Goal: Task Accomplishment & Management: Manage account settings

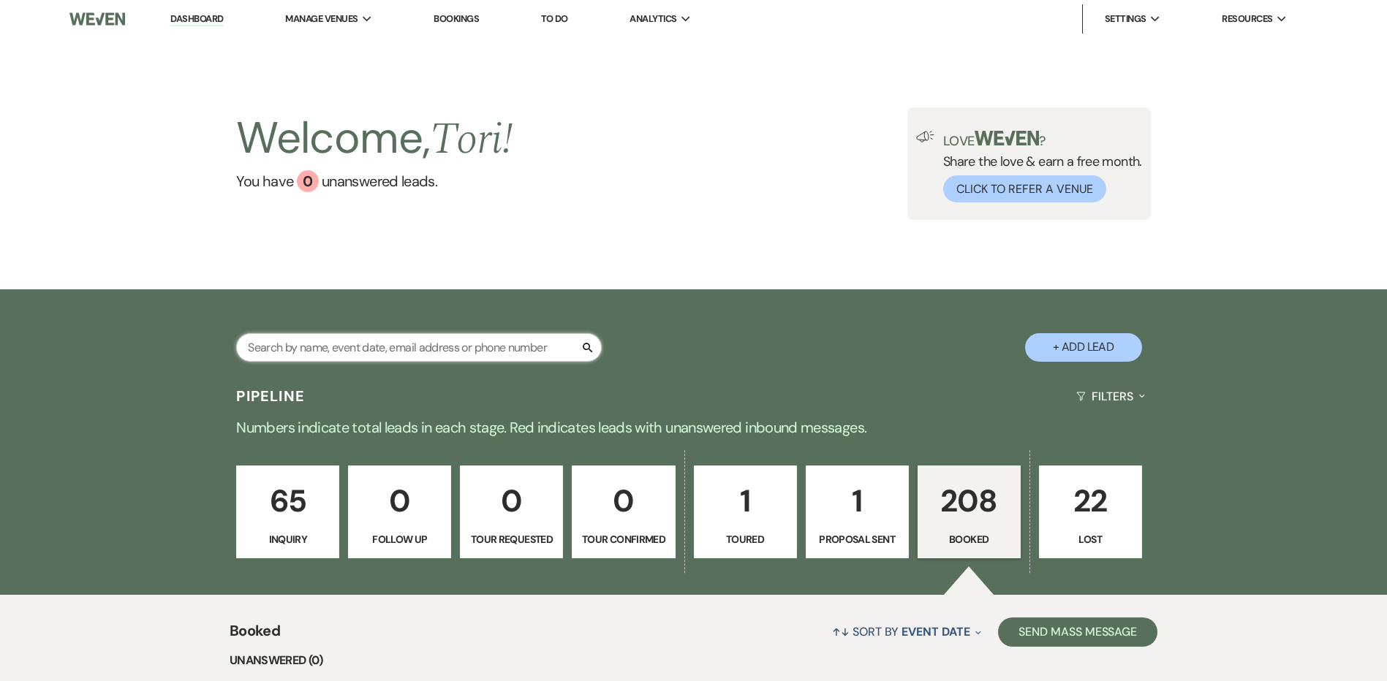
click at [384, 351] on input "text" at bounding box center [418, 347] width 365 height 29
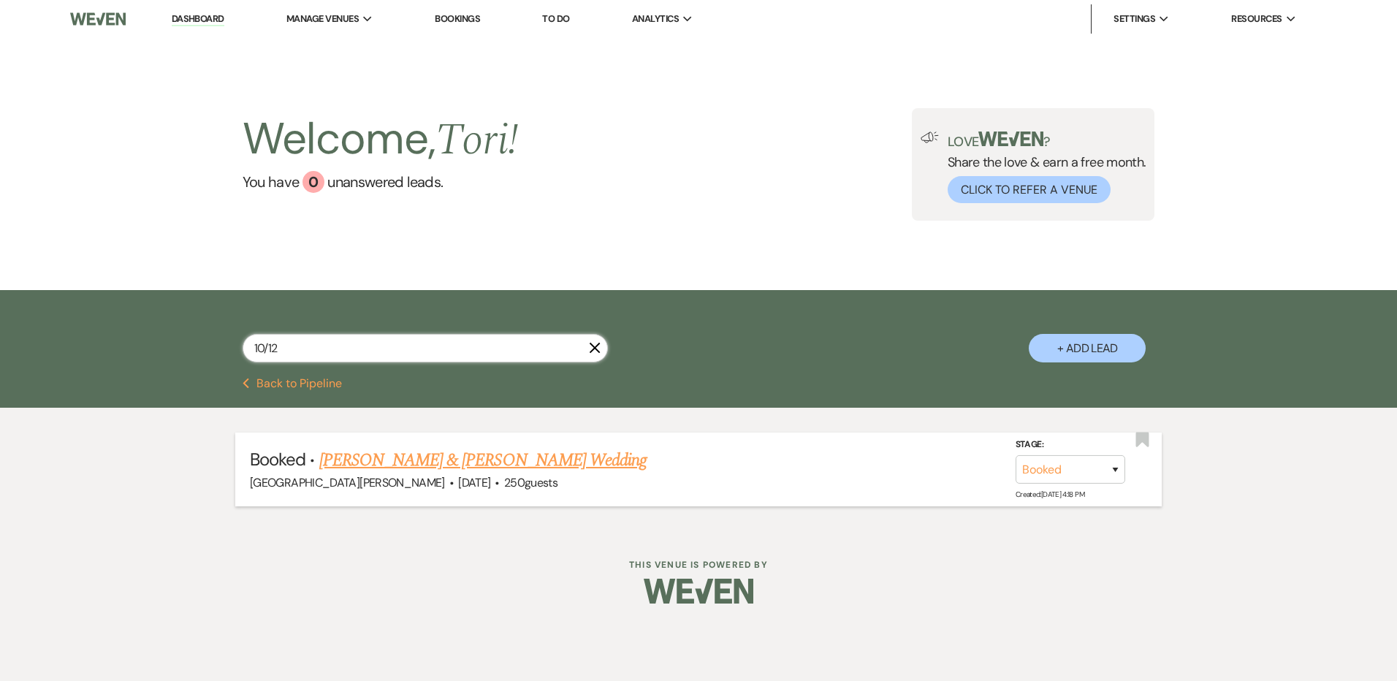
type input "10/12"
drag, startPoint x: 420, startPoint y: 458, endPoint x: 441, endPoint y: 458, distance: 21.2
click at [420, 458] on link "[PERSON_NAME] & [PERSON_NAME] Wedding" at bounding box center [482, 460] width 327 height 26
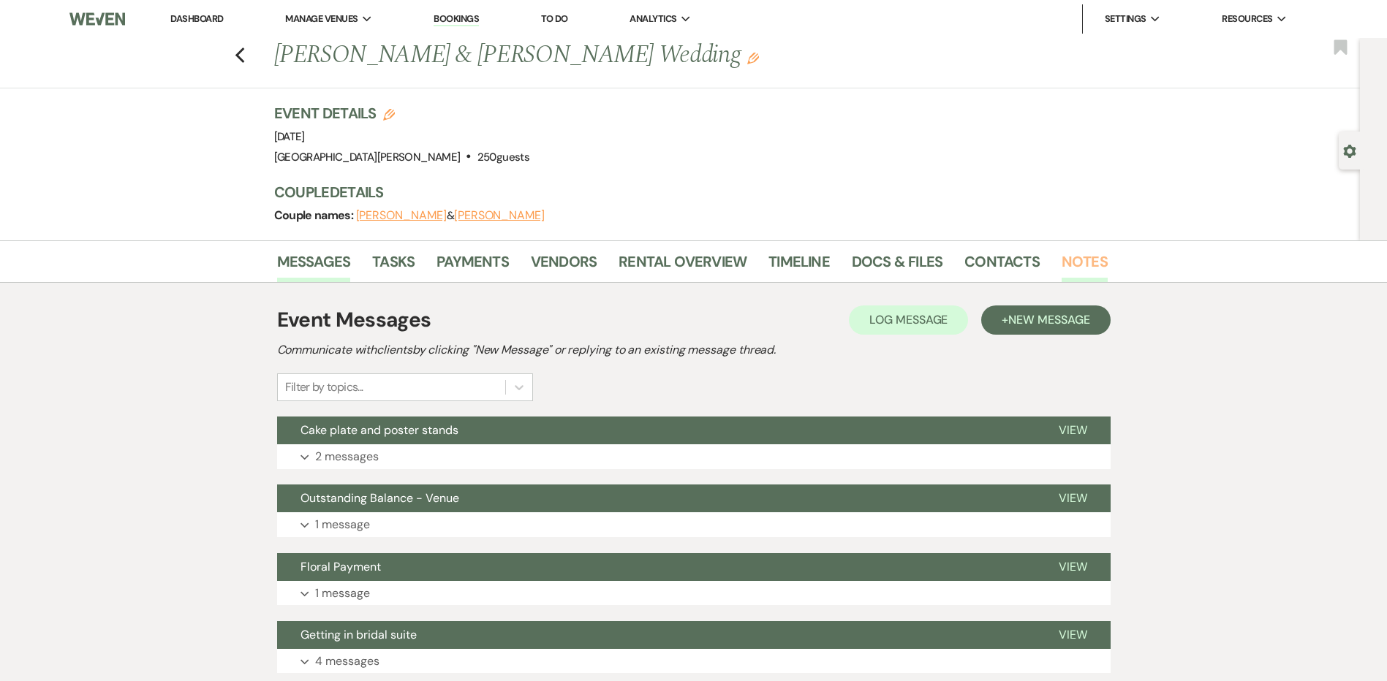
click at [1082, 259] on link "Notes" at bounding box center [1084, 266] width 46 height 32
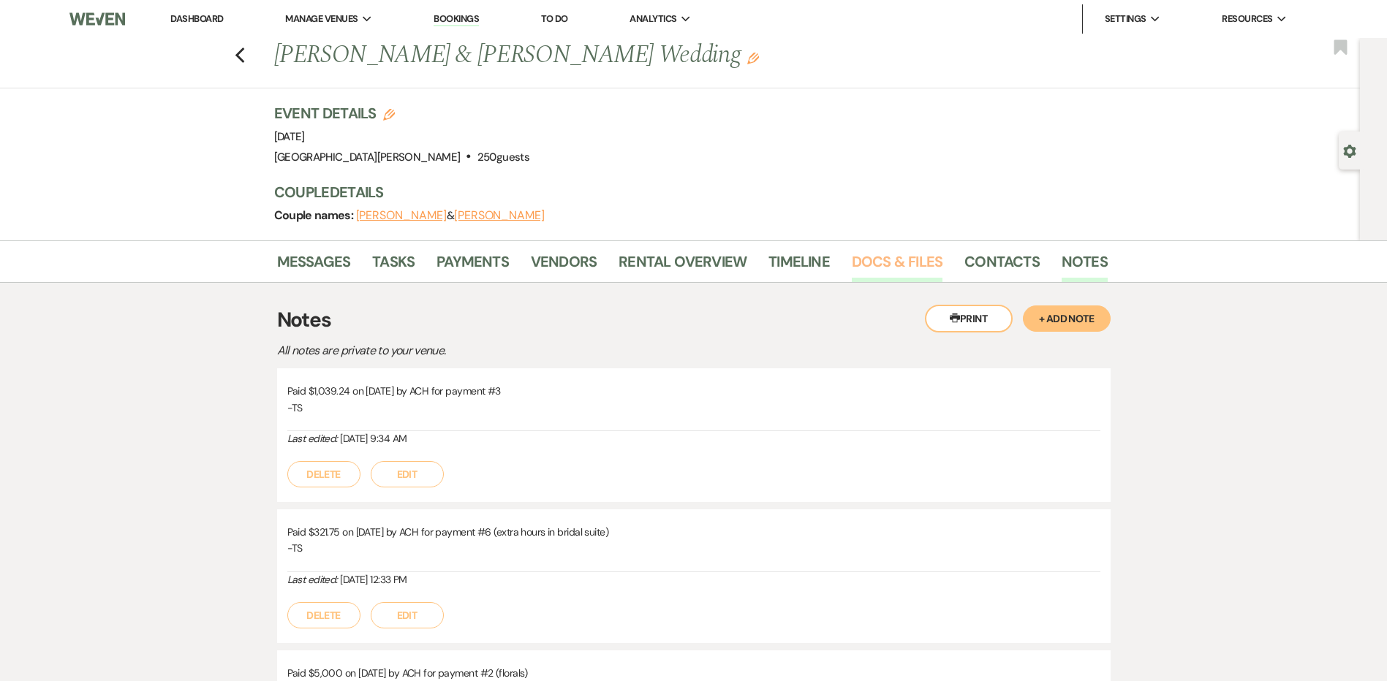
click at [915, 270] on link "Docs & Files" at bounding box center [897, 266] width 91 height 32
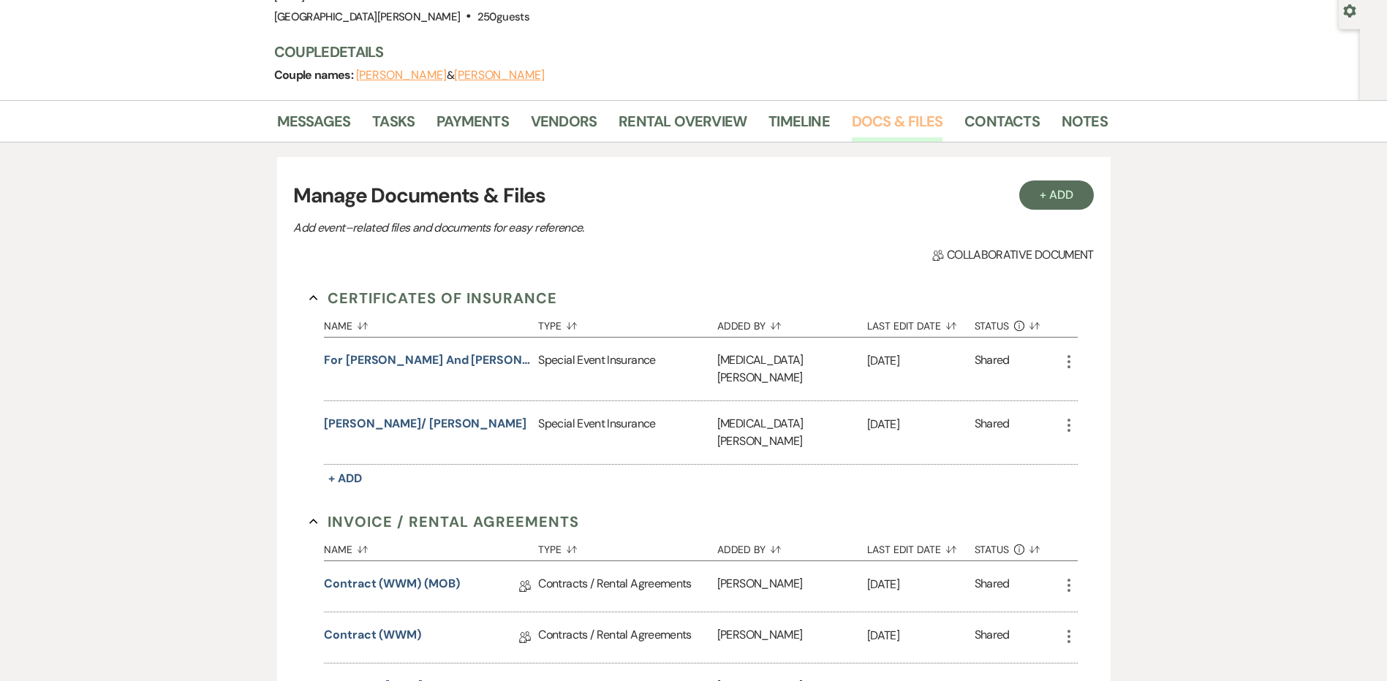
scroll to position [146, 0]
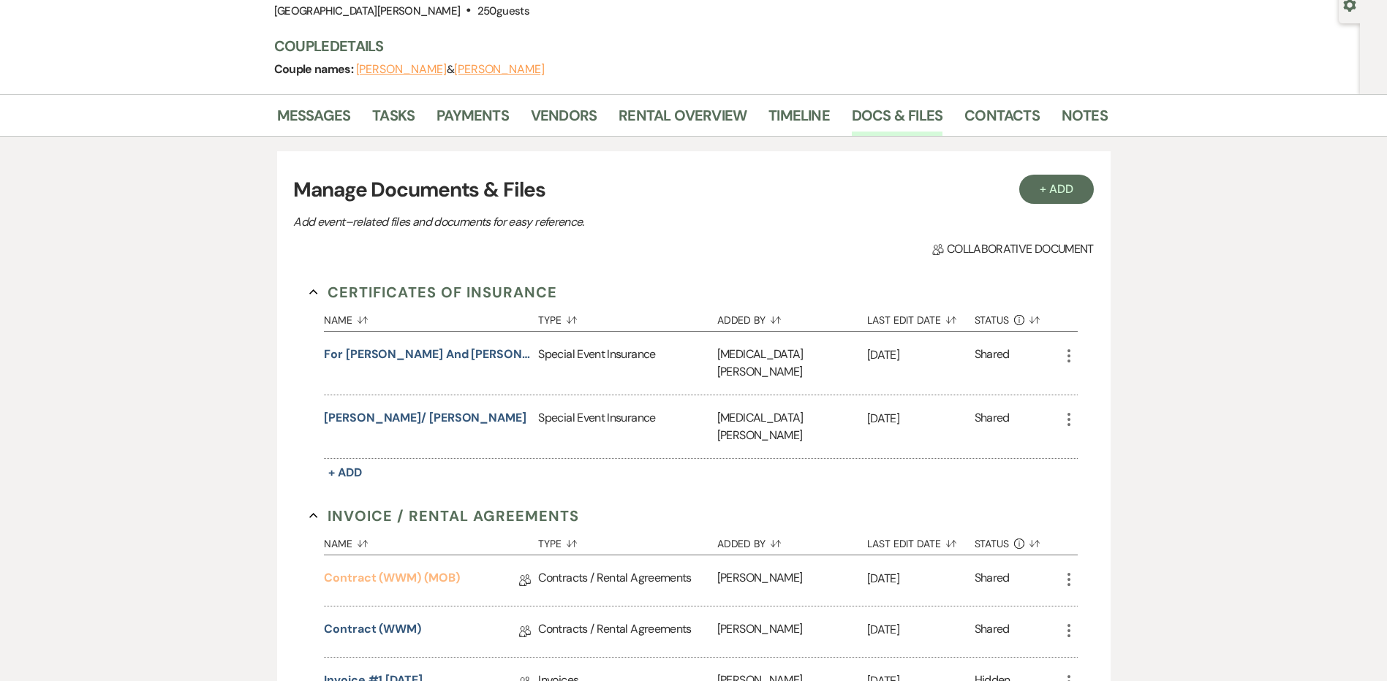
click at [411, 569] on link "Contract (WWM) (MOB)" at bounding box center [391, 580] width 135 height 23
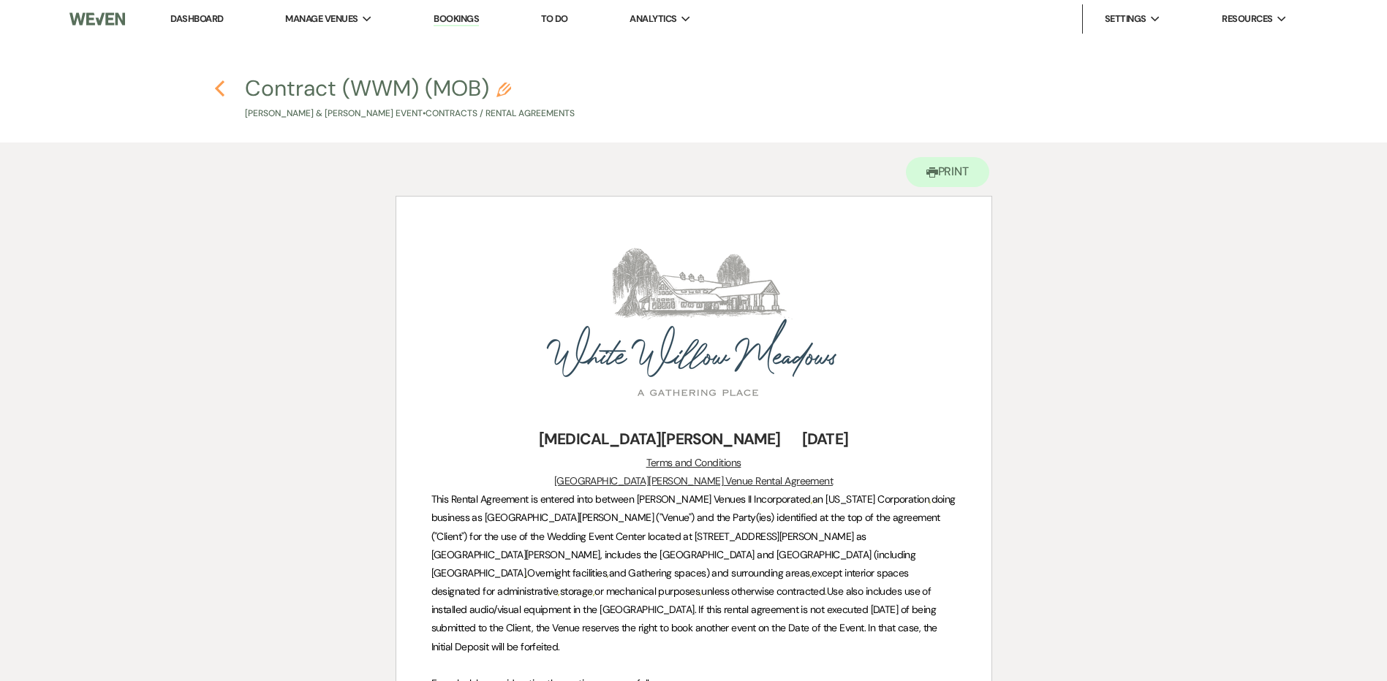
click at [219, 95] on icon "Previous" at bounding box center [219, 89] width 11 height 18
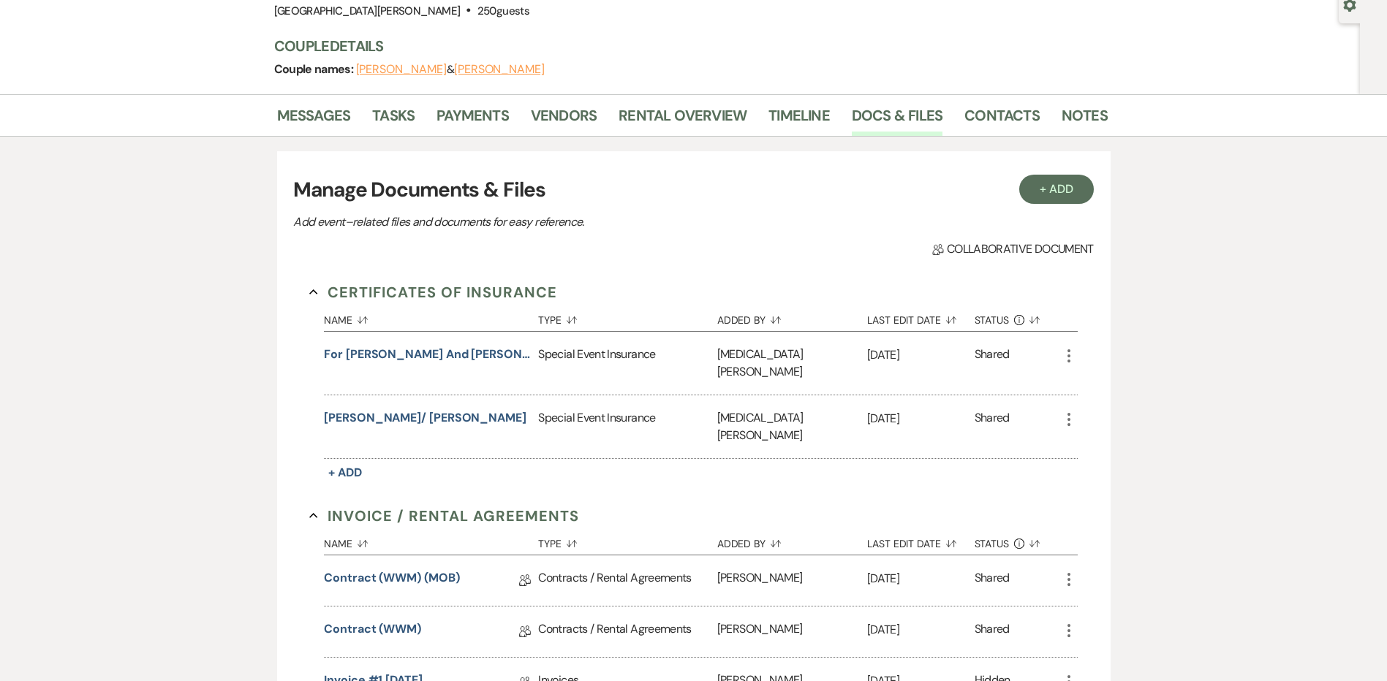
click at [301, 96] on div "Messages Tasks Payments Vendors Rental Overview Timeline Docs & Files Contacts …" at bounding box center [693, 115] width 1387 height 42
click at [301, 110] on link "Messages" at bounding box center [314, 120] width 74 height 32
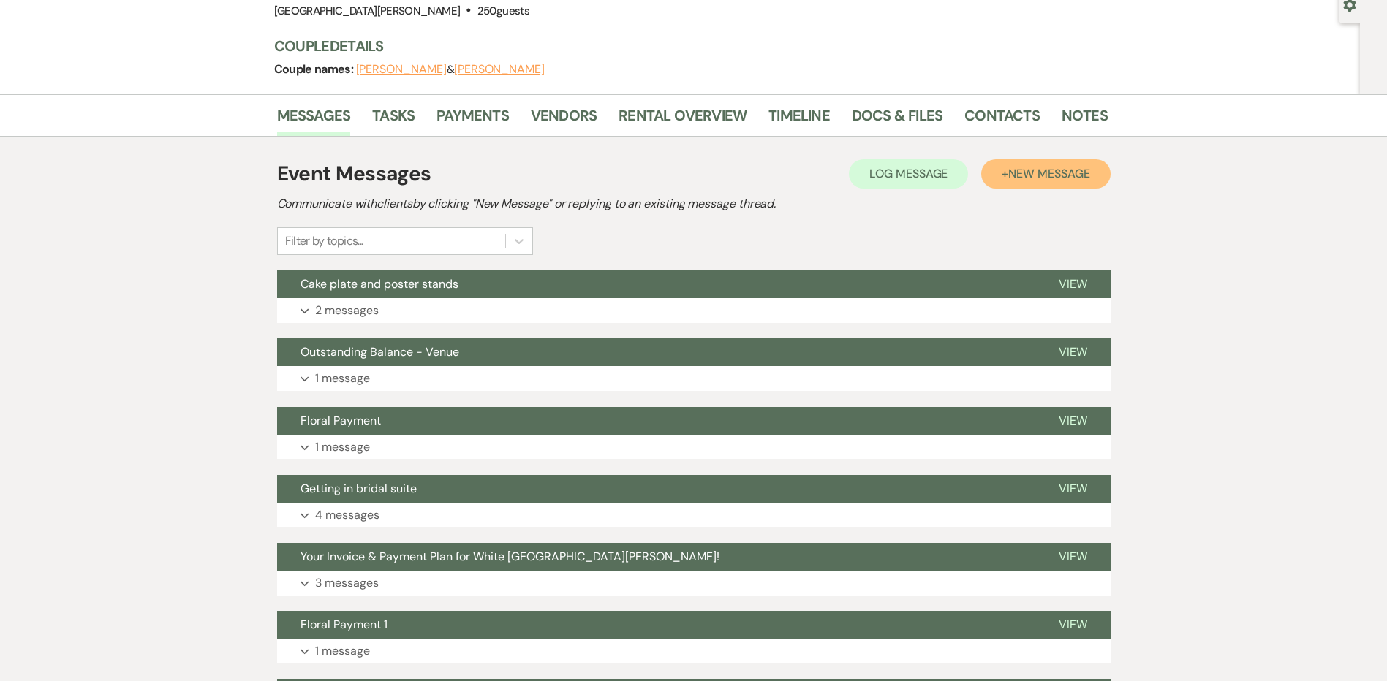
click at [1059, 175] on span "New Message" at bounding box center [1048, 173] width 81 height 15
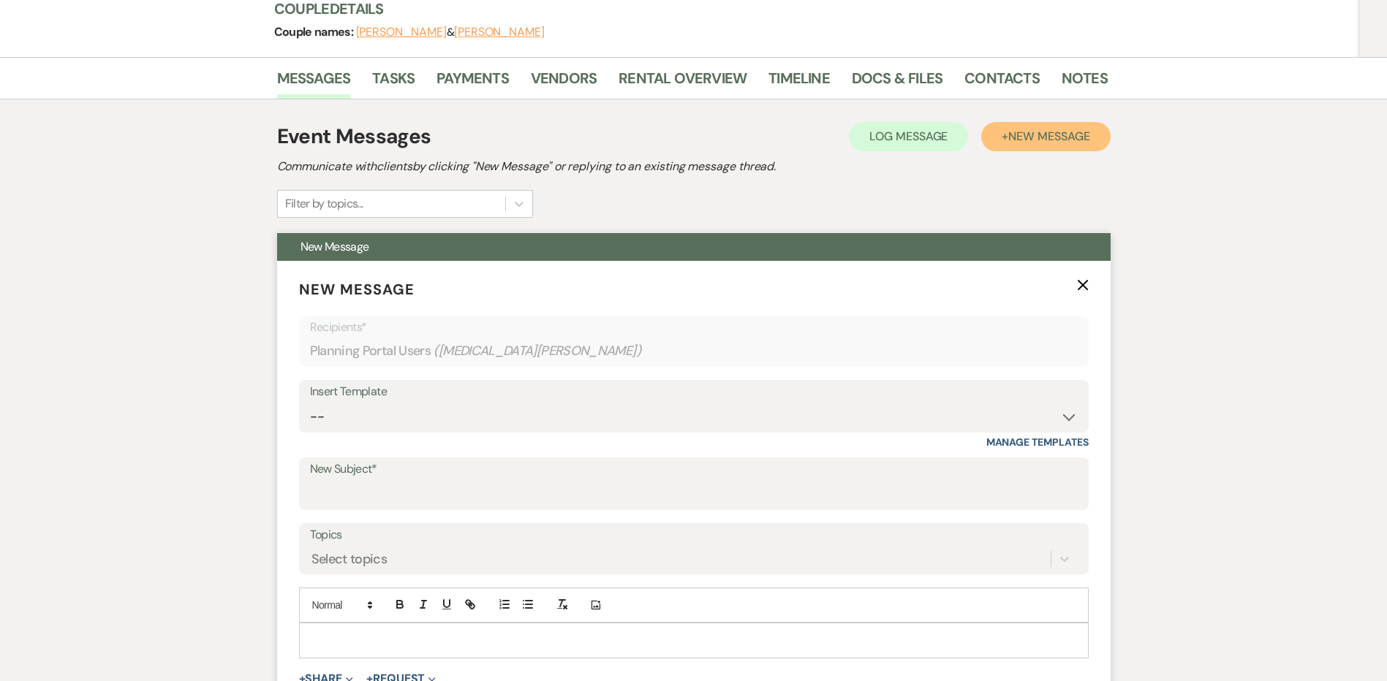
scroll to position [219, 0]
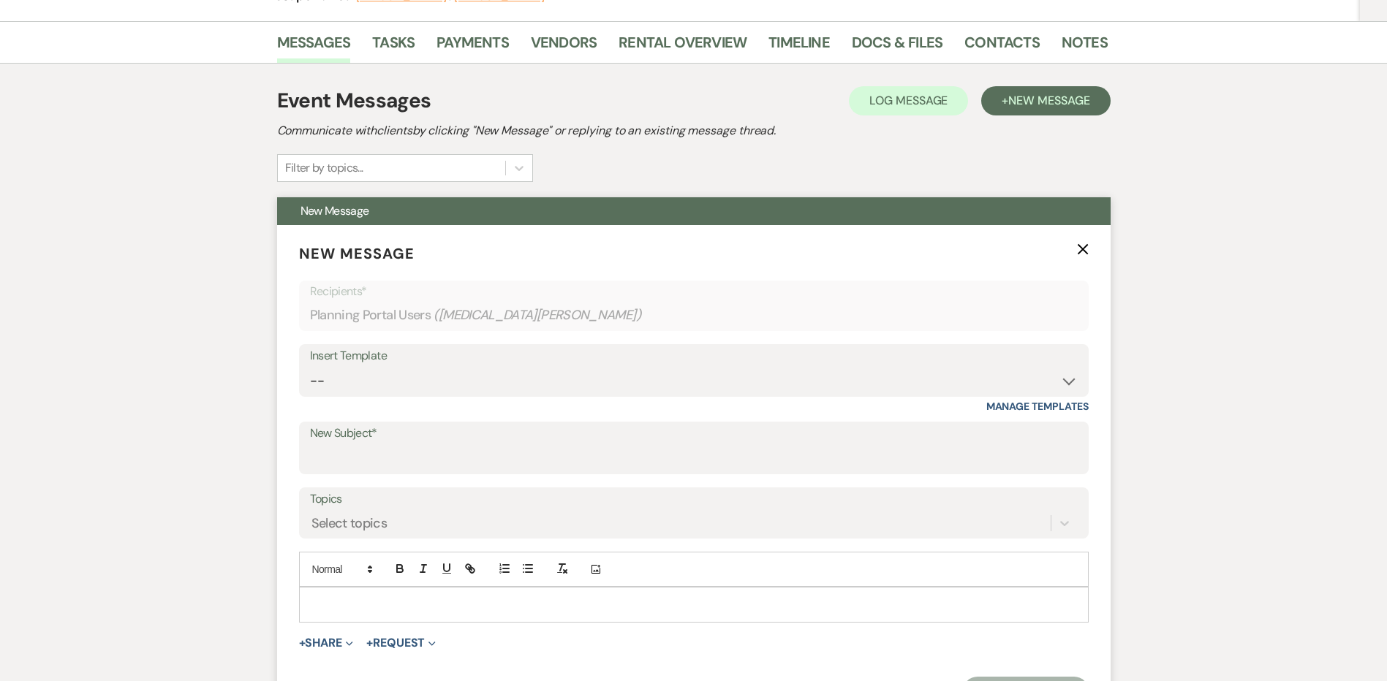
click at [400, 611] on p at bounding box center [694, 604] width 766 height 16
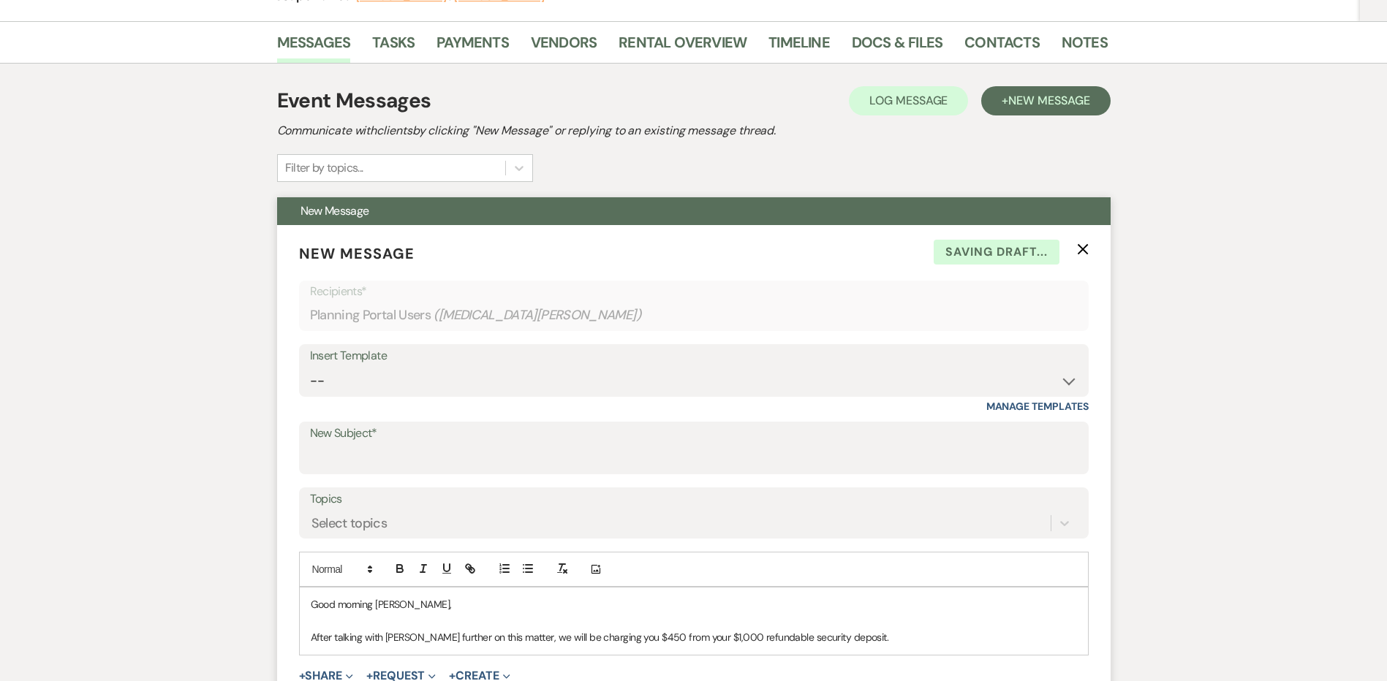
click at [849, 637] on p "After talking with [PERSON_NAME] further on this matter, we will be charging yo…" at bounding box center [694, 637] width 766 height 16
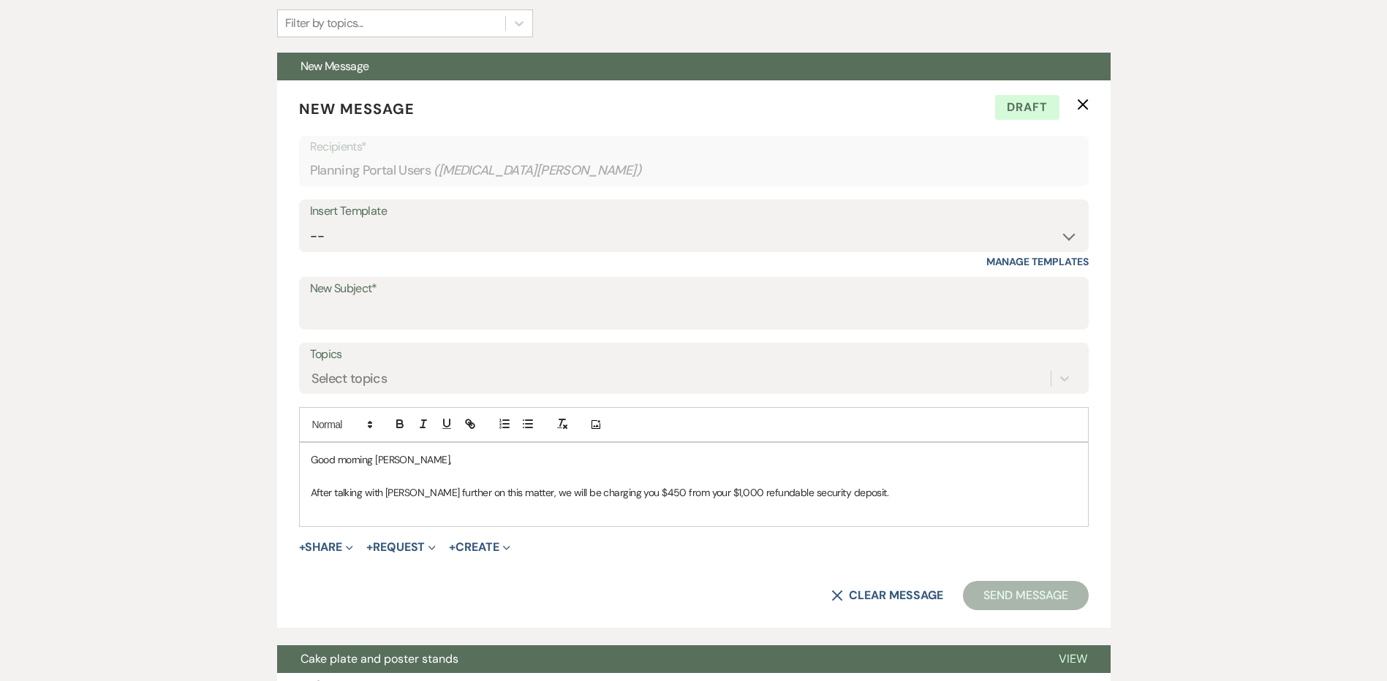
scroll to position [365, 0]
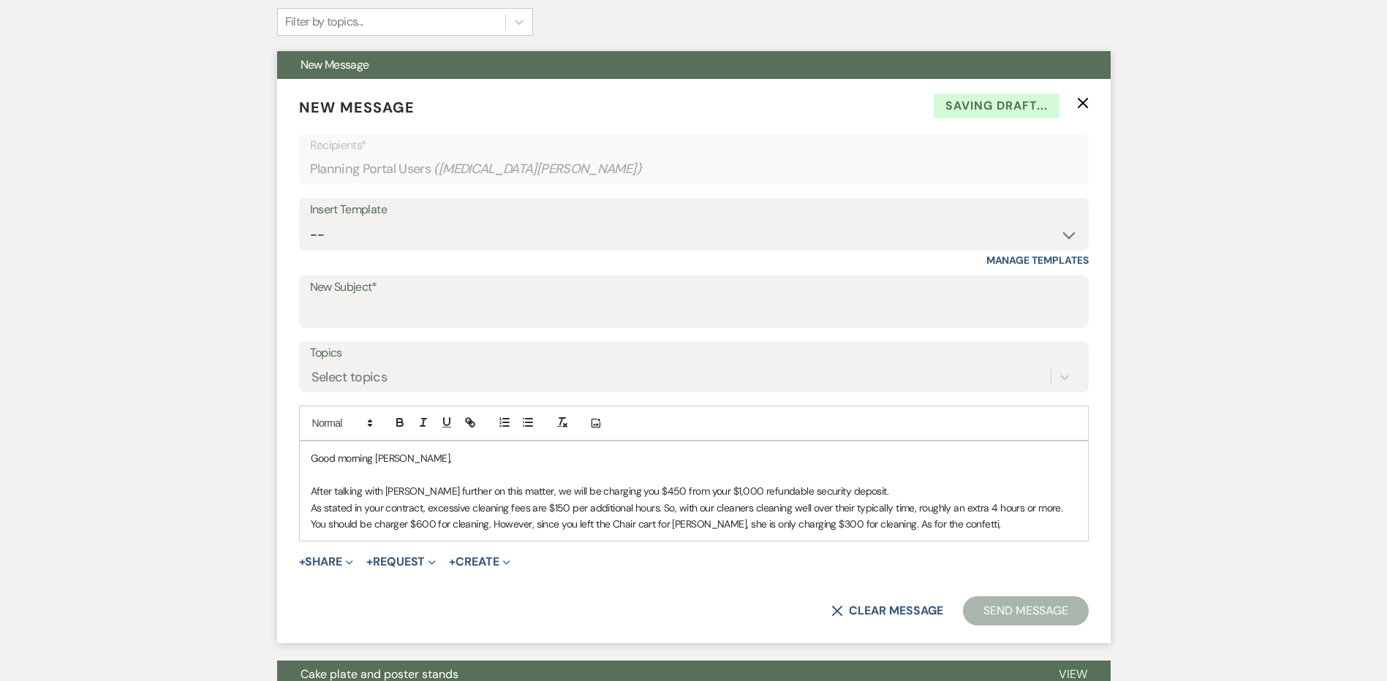
click at [957, 526] on p "As stated in your contract, excessive cleaning fees are $150 per additional hou…" at bounding box center [694, 516] width 766 height 33
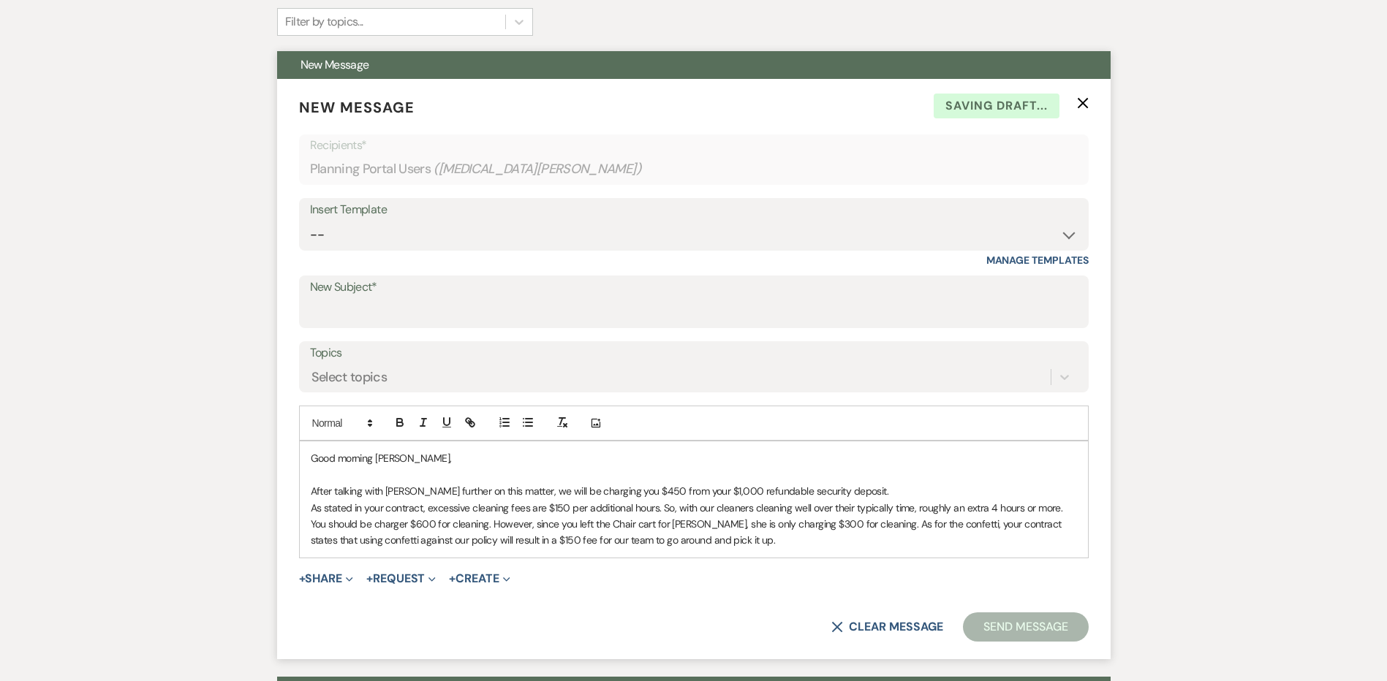
click at [743, 540] on p "As stated in your contract, excessive cleaning fees are $150 per additional hou…" at bounding box center [694, 524] width 766 height 49
click at [871, 525] on p "As stated in your contract, excessive cleaning fees are $150 per additional hou…" at bounding box center [694, 524] width 766 height 49
click at [960, 543] on p "As for the confetti, your contract states that using confetti against our polic…" at bounding box center [694, 540] width 766 height 16
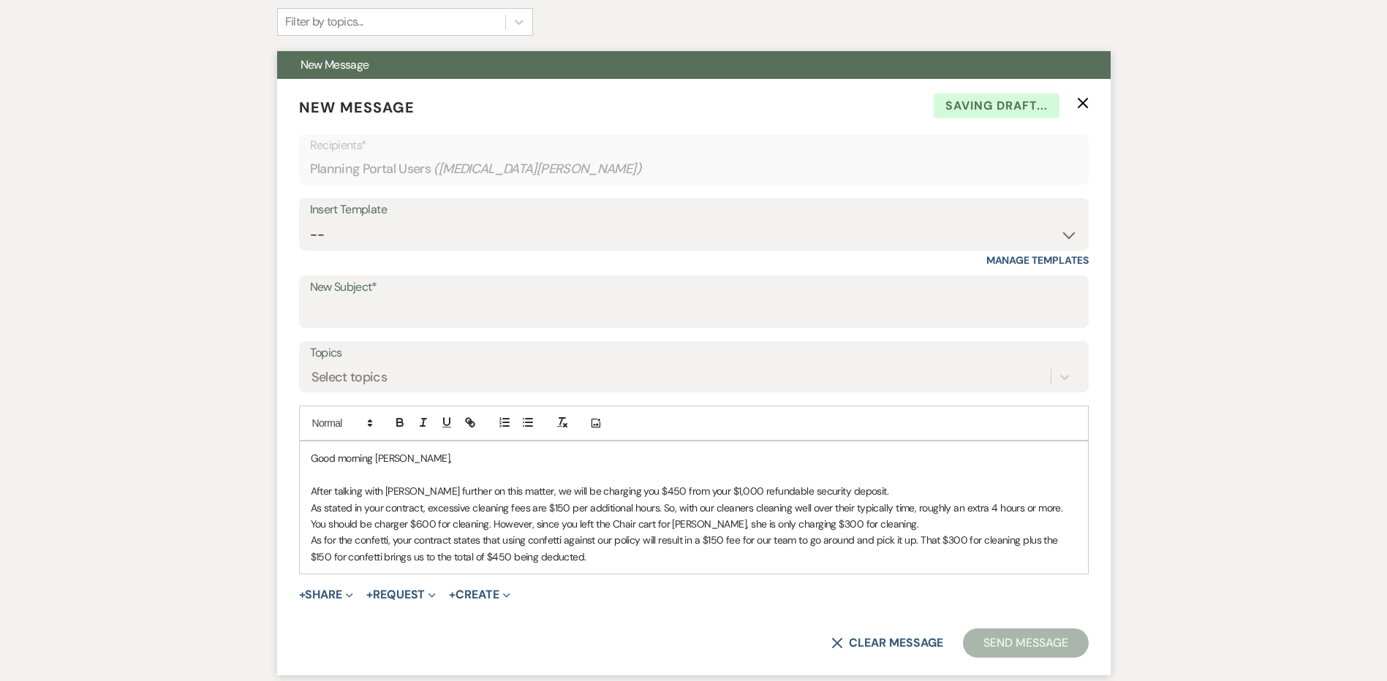
click at [588, 556] on p "As for the confetti, your contract states that using confetti against our polic…" at bounding box center [694, 548] width 766 height 33
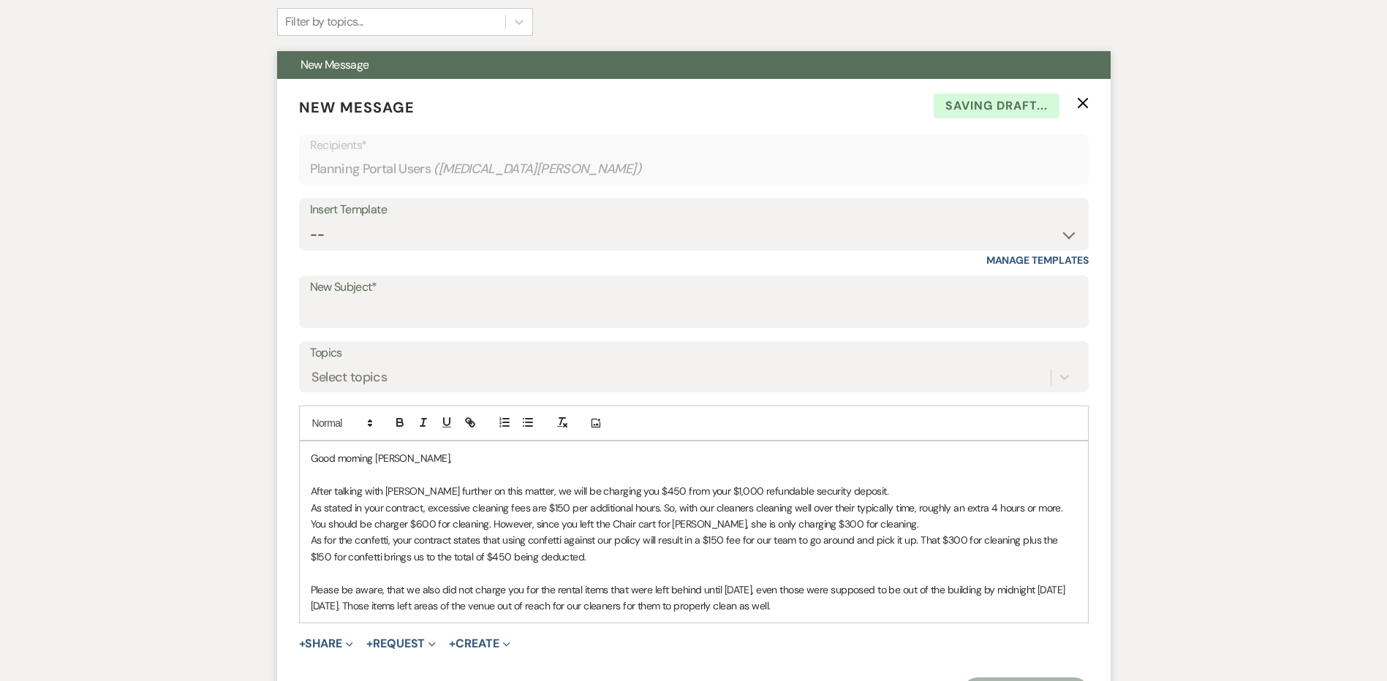
click at [919, 610] on p "Please be aware, that we also did not charge you for the rental items that were…" at bounding box center [694, 598] width 766 height 33
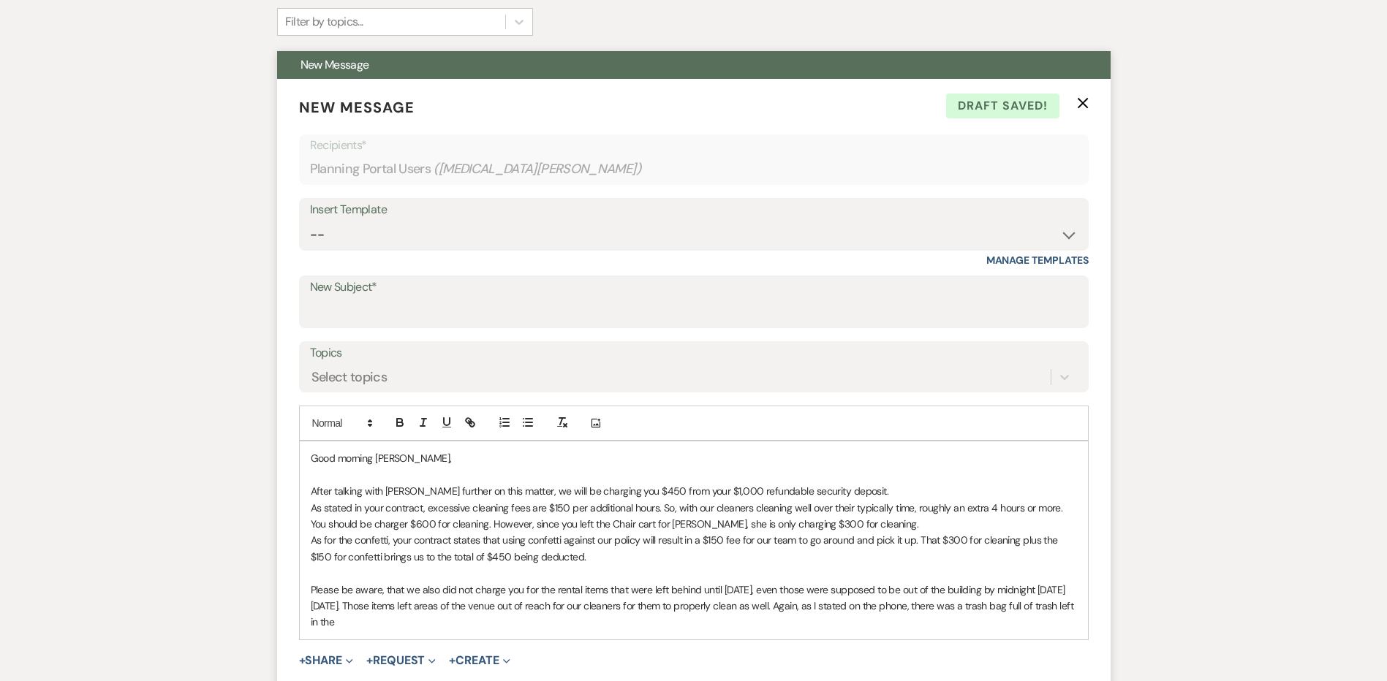
click at [335, 623] on p "Please be aware, that we also did not charge you for the rental items that were…" at bounding box center [694, 606] width 766 height 49
drag, startPoint x: 625, startPoint y: 626, endPoint x: 534, endPoint y: 623, distance: 90.7
click at [533, 623] on p "Please be aware, that we also did not charge you for the rental items that were…" at bounding box center [694, 606] width 766 height 49
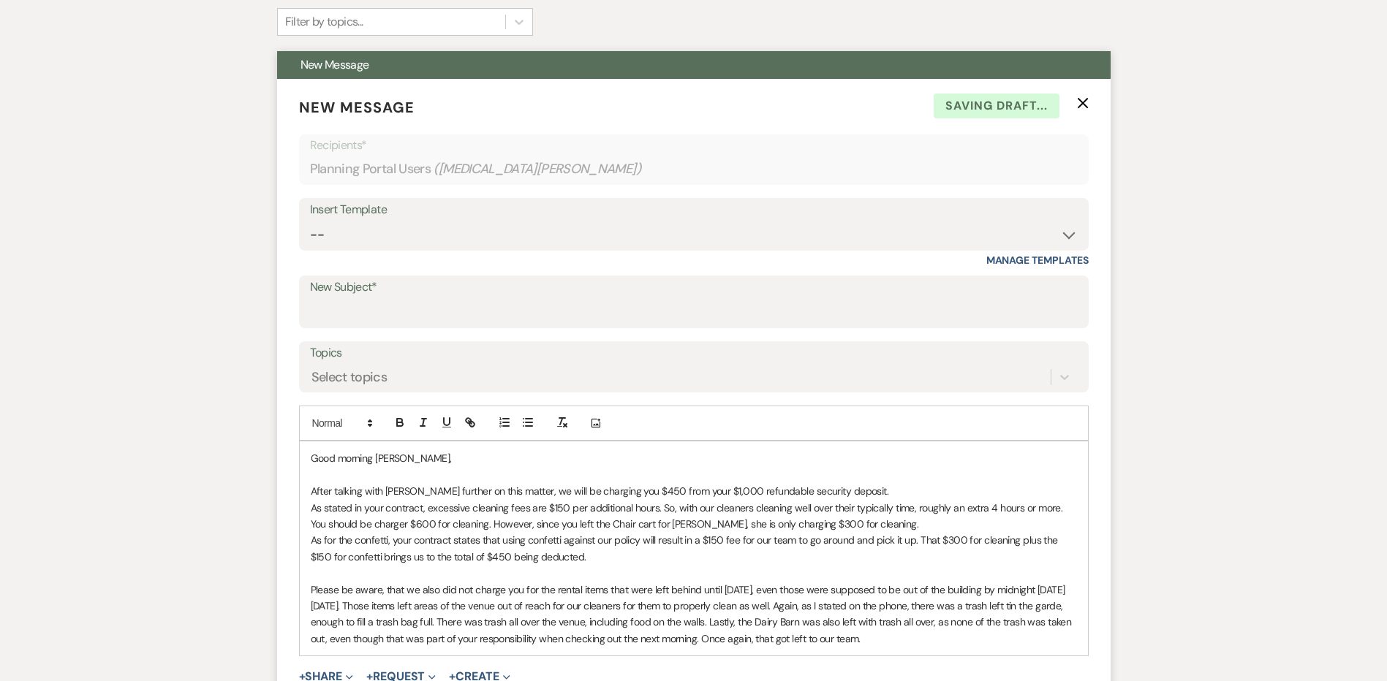
click at [967, 642] on p "Please be aware, that we also did not charge you for the rental items that were…" at bounding box center [694, 615] width 766 height 66
drag, startPoint x: 968, startPoint y: 642, endPoint x: 346, endPoint y: 480, distance: 643.5
click at [309, 458] on div "Good morning [PERSON_NAME], After talking with [PERSON_NAME] further on this ma…" at bounding box center [694, 548] width 788 height 214
copy div "Good morning [PERSON_NAME], After talking with [PERSON_NAME] further on this ma…"
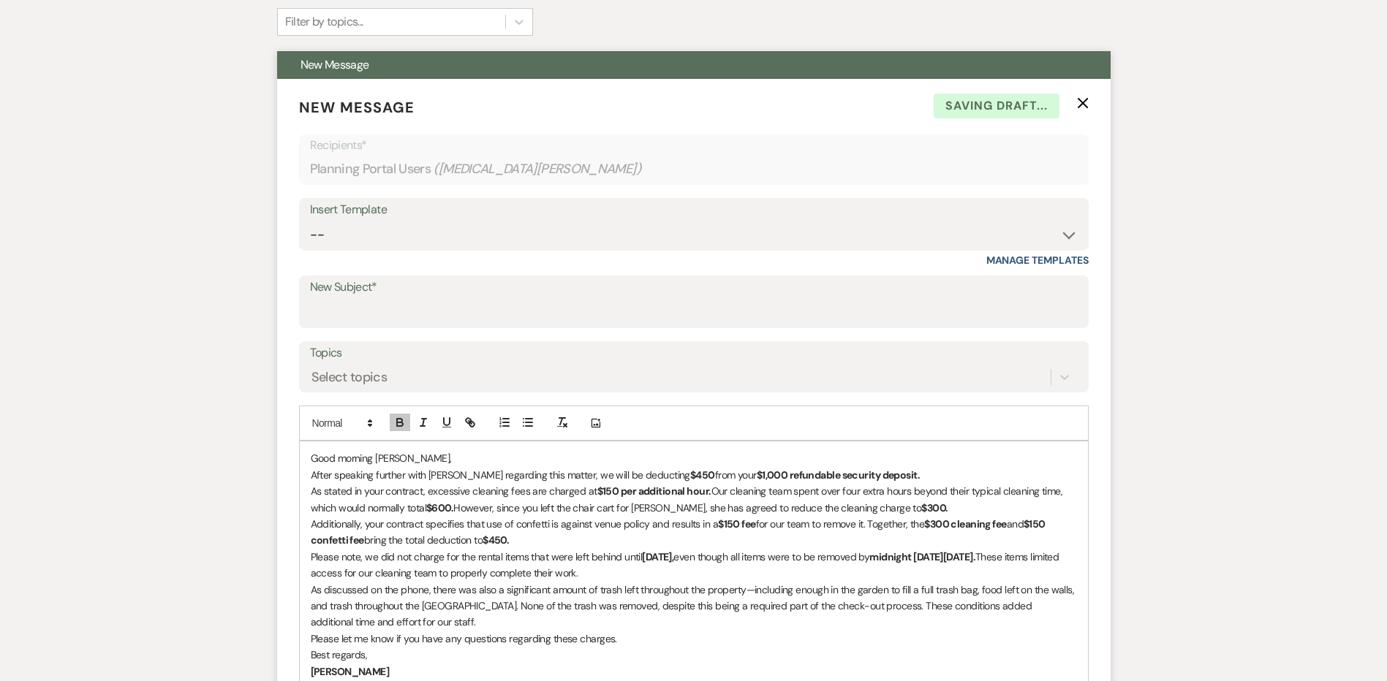
scroll to position [512, 0]
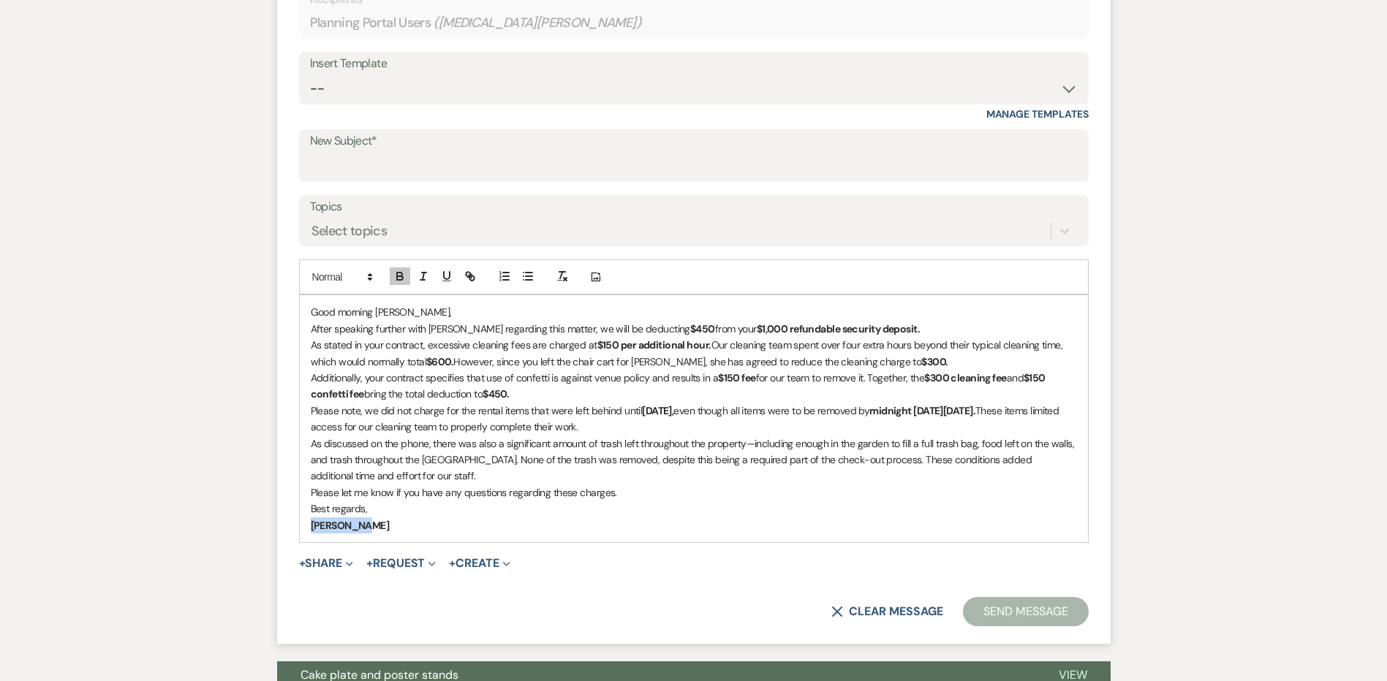
drag, startPoint x: 363, startPoint y: 529, endPoint x: 278, endPoint y: 531, distance: 84.8
click at [278, 531] on form "New Message X Draft saved! Recipients* Planning Portal Users ( [MEDICAL_DATA][P…" at bounding box center [693, 288] width 833 height 711
click at [391, 276] on button "button" at bounding box center [400, 277] width 20 height 18
click at [370, 496] on p "Please let me know if you have any questions regarding these charges." at bounding box center [694, 493] width 766 height 16
click at [356, 162] on input "New Subject*" at bounding box center [693, 166] width 767 height 29
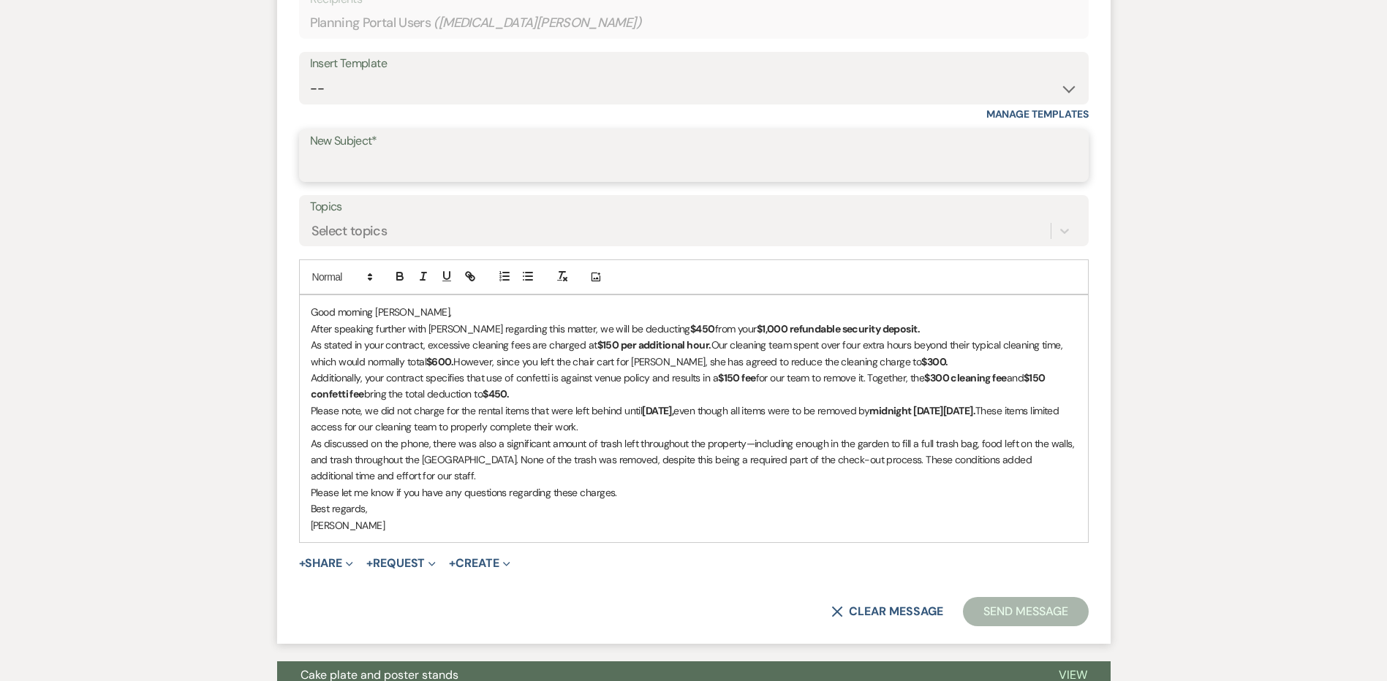
paste input "Security Deposit Deduction"
type input "Security Deposit Deduction"
click at [373, 237] on div "Select topics" at bounding box center [349, 231] width 76 height 20
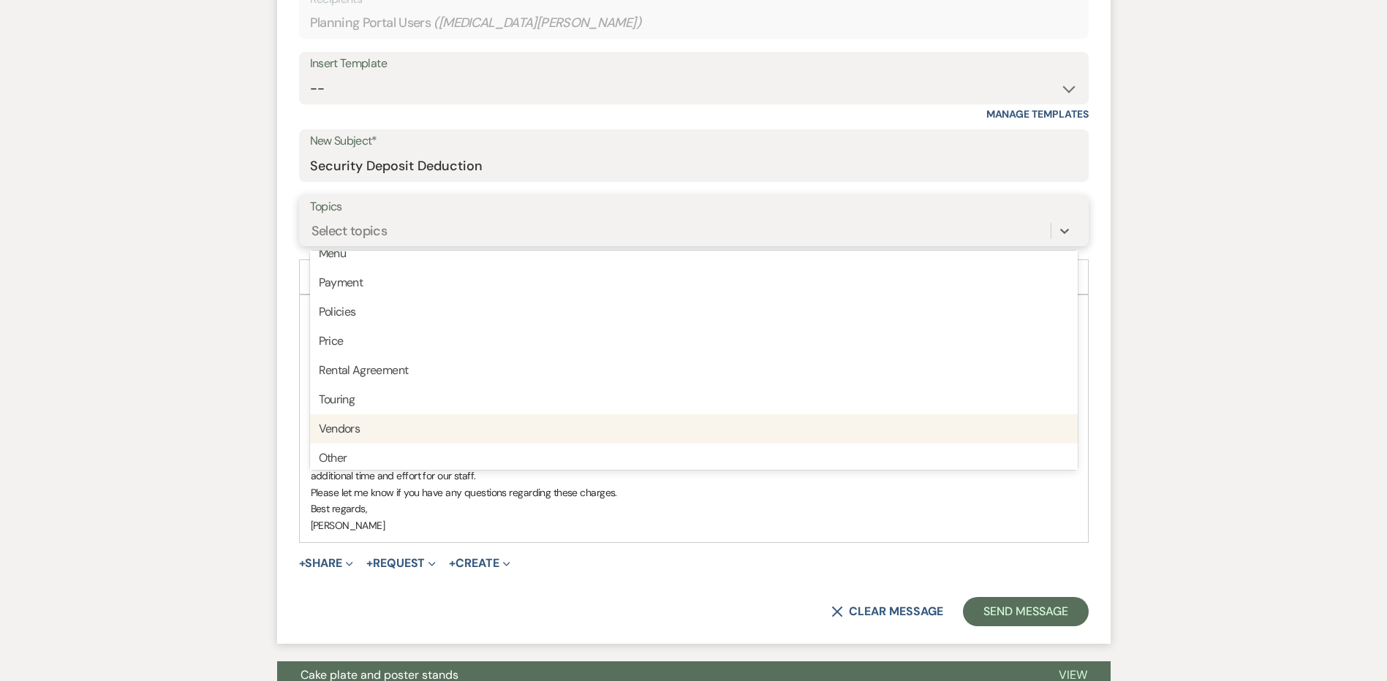
scroll to position [371, 0]
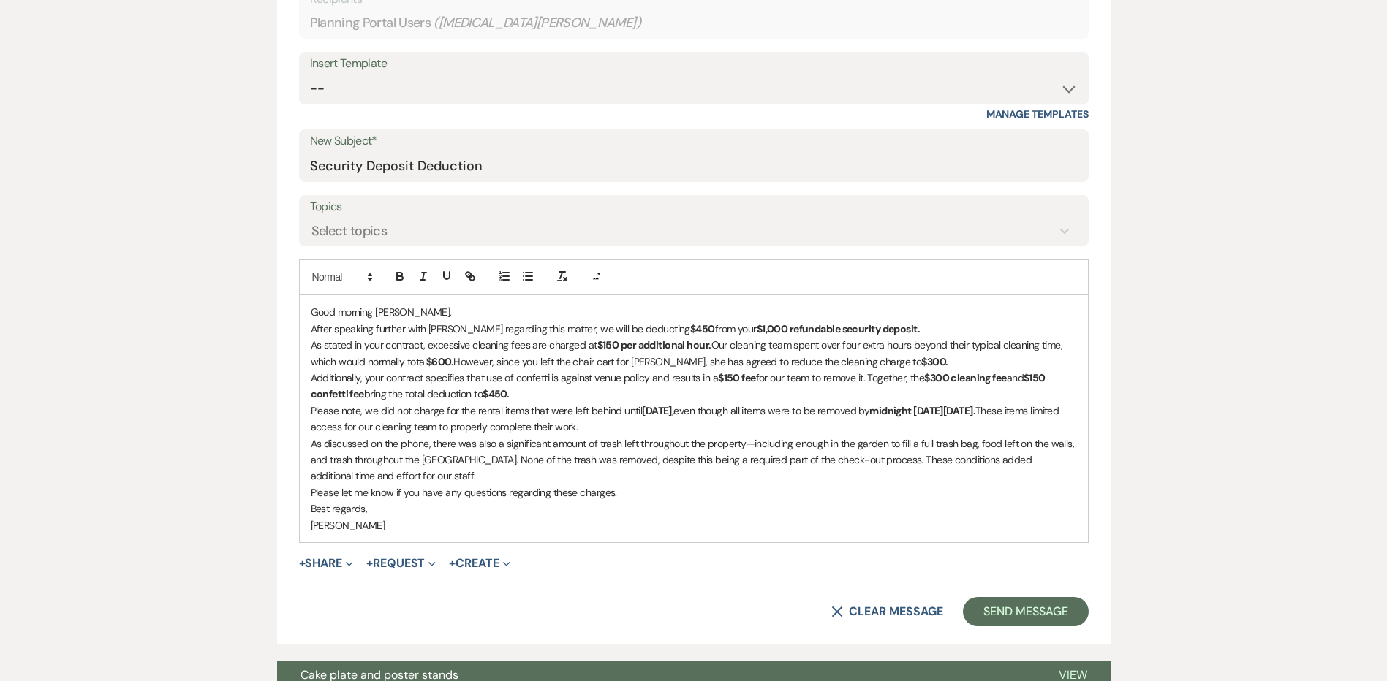
click at [598, 361] on p "As stated in your contract, excessive cleaning fees are charged at $150 per add…" at bounding box center [694, 353] width 766 height 33
click at [1062, 618] on button "Send Message" at bounding box center [1025, 611] width 125 height 29
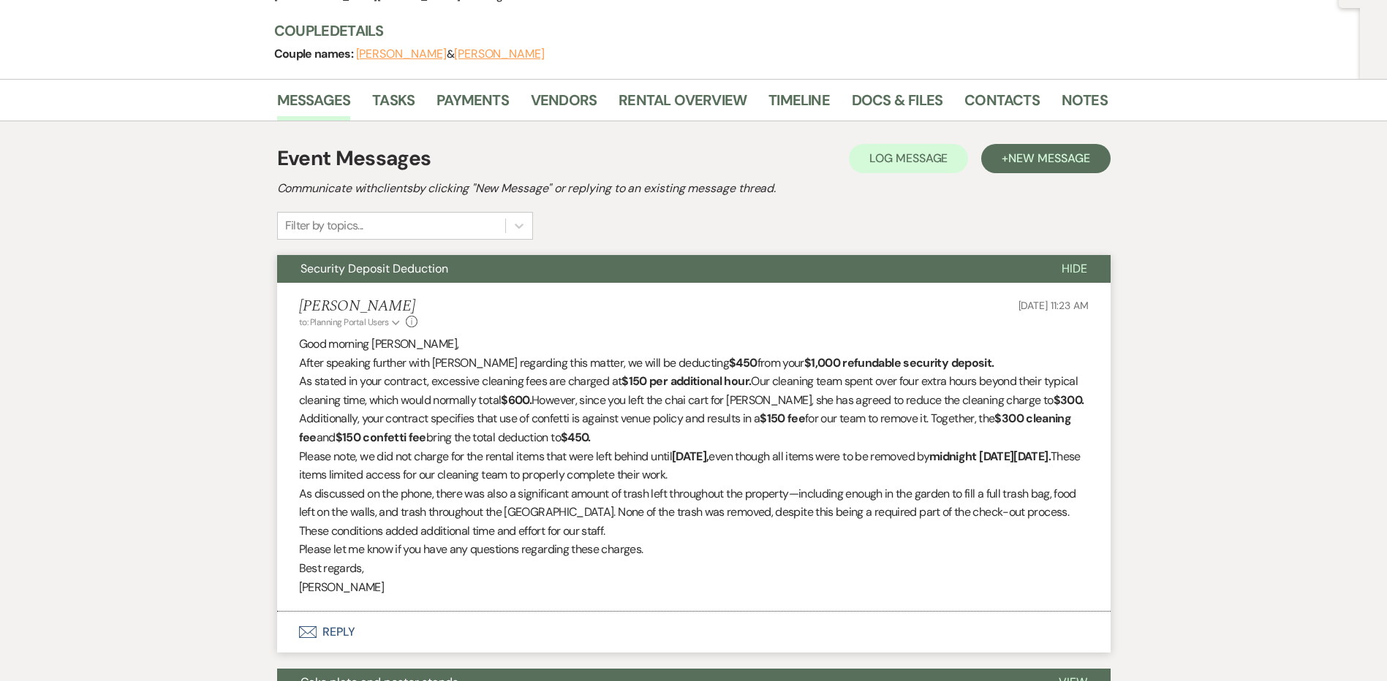
scroll to position [0, 0]
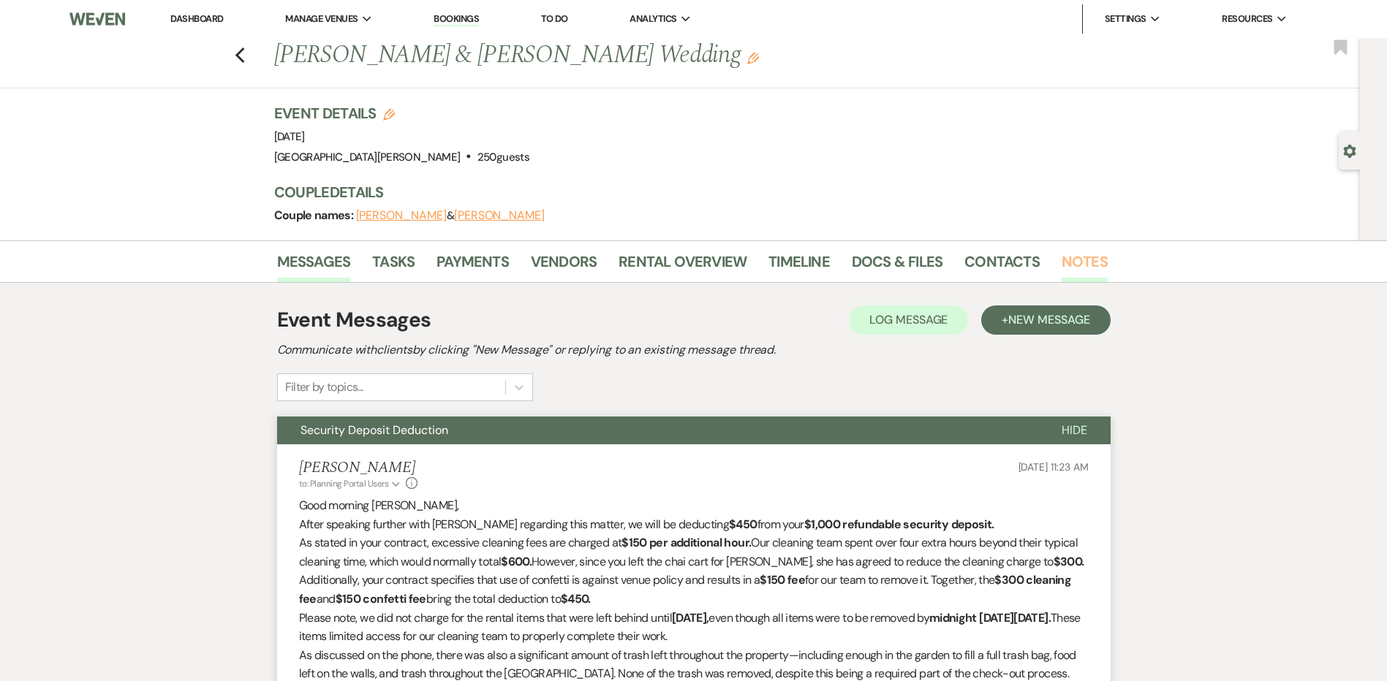
click at [1063, 258] on link "Notes" at bounding box center [1084, 266] width 46 height 32
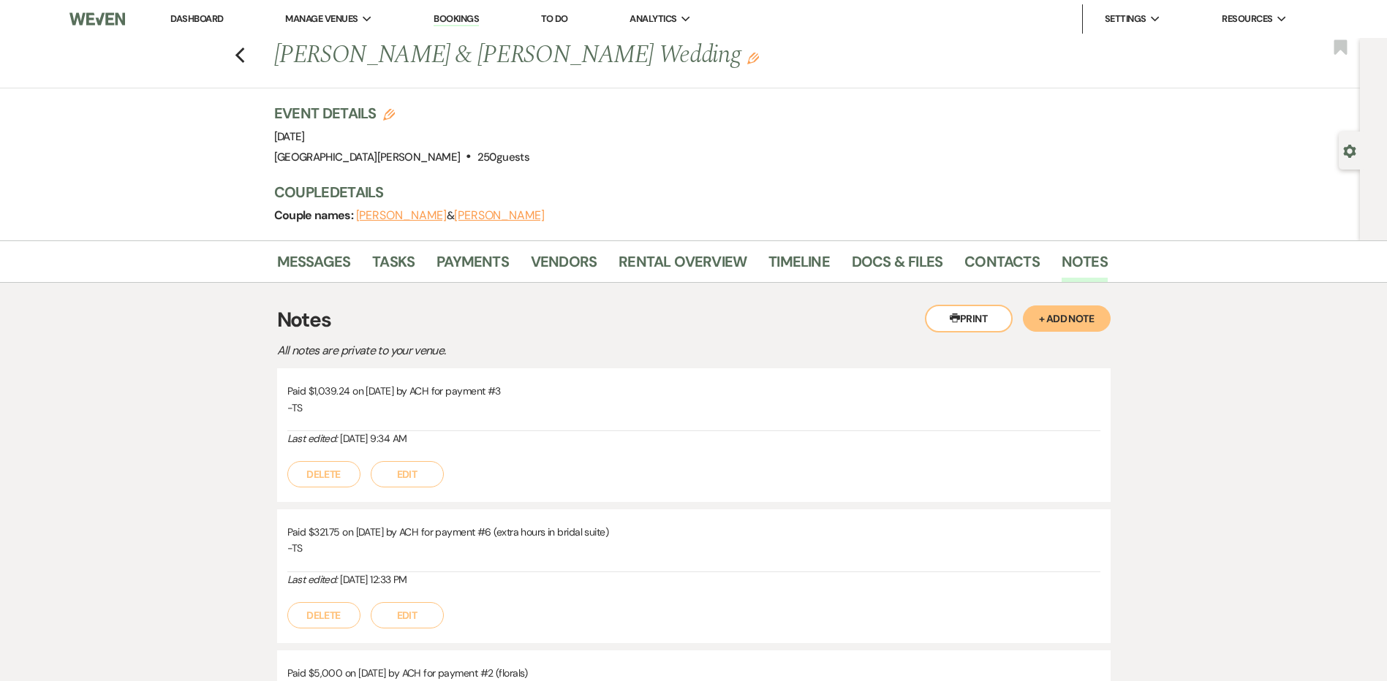
click at [1055, 310] on button "+ Add Note" at bounding box center [1067, 319] width 88 height 26
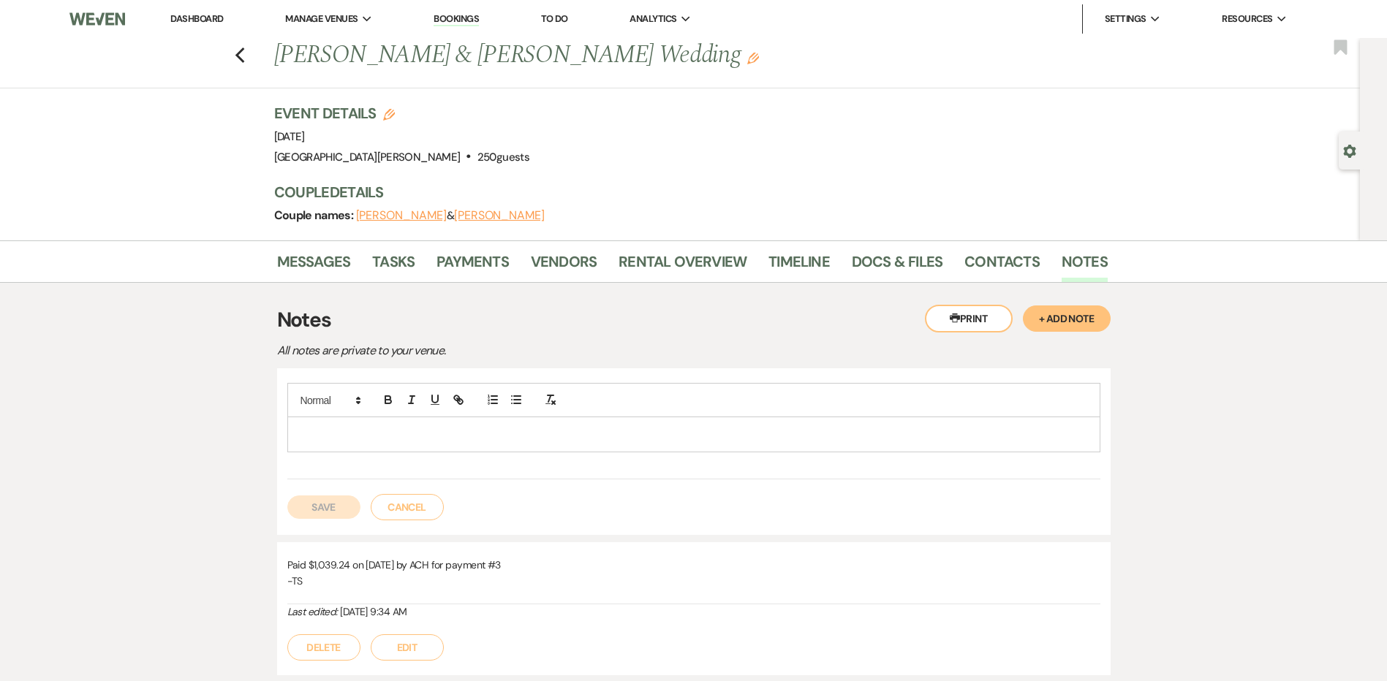
click at [534, 431] on p at bounding box center [693, 434] width 789 height 16
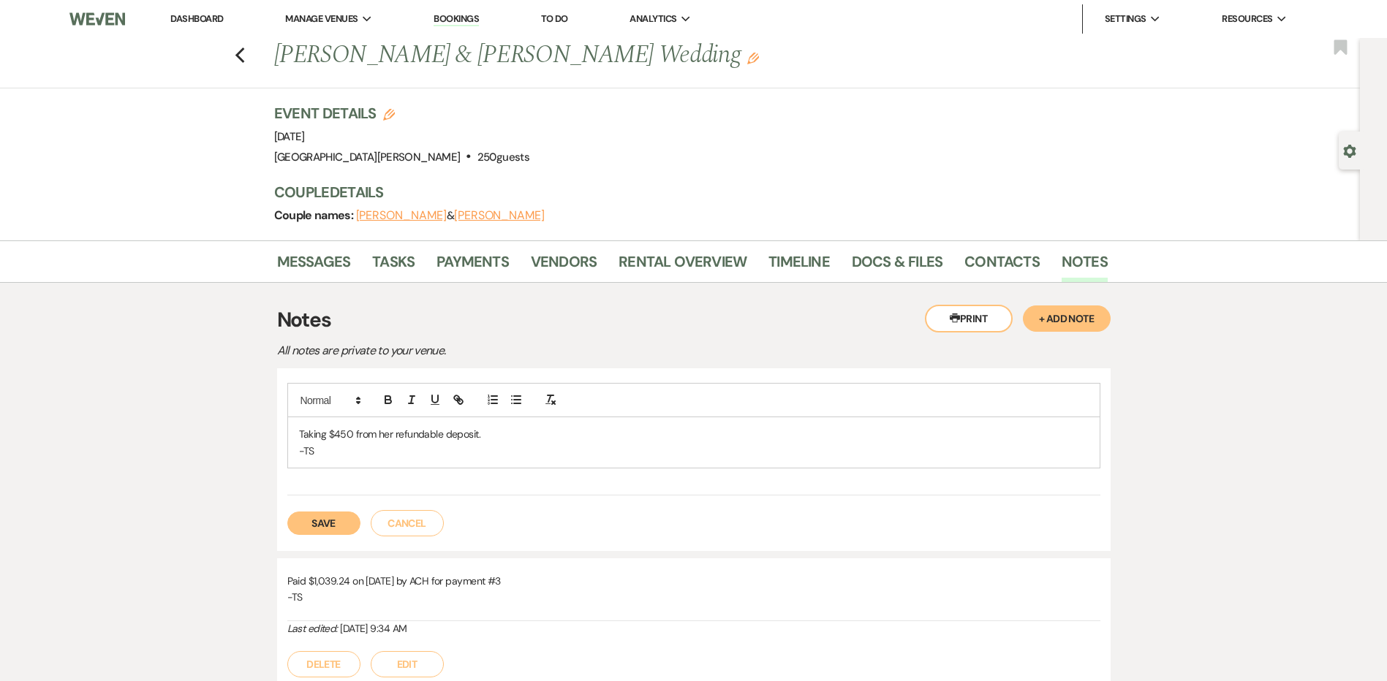
click at [335, 517] on button "Save" at bounding box center [323, 523] width 73 height 23
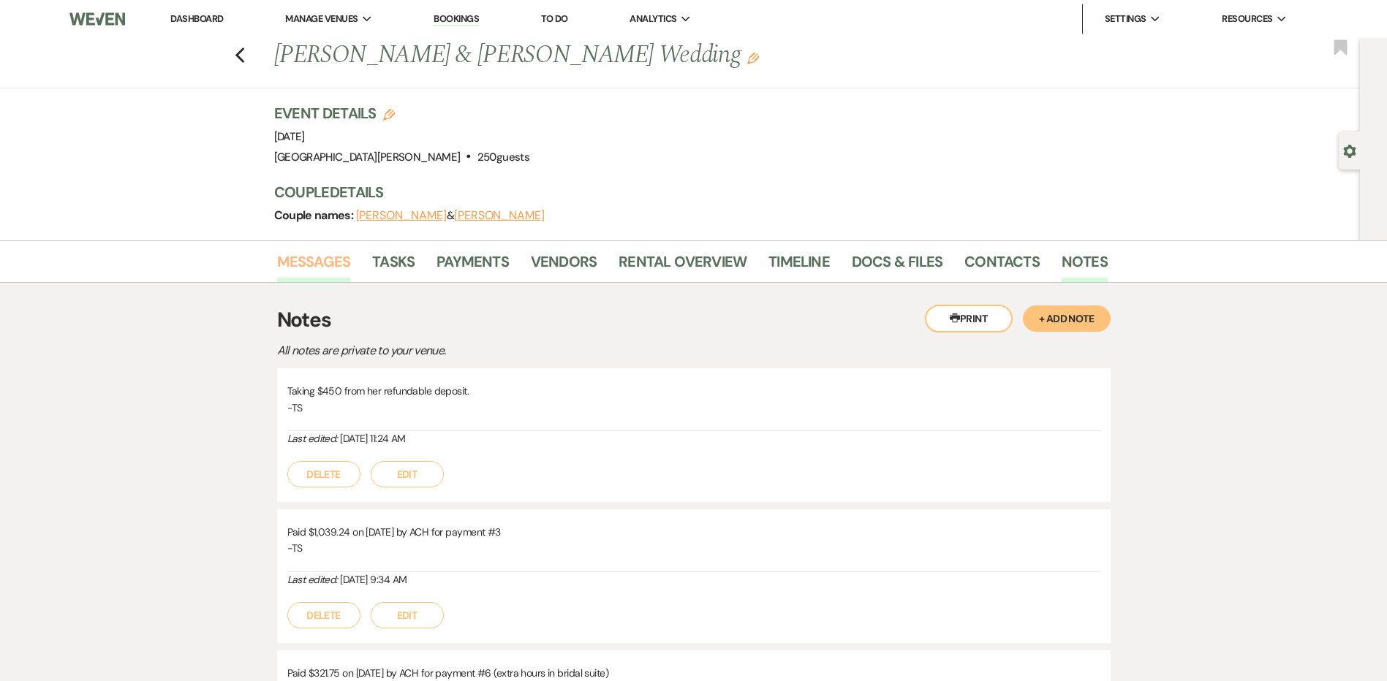
click at [318, 254] on link "Messages" at bounding box center [314, 266] width 74 height 32
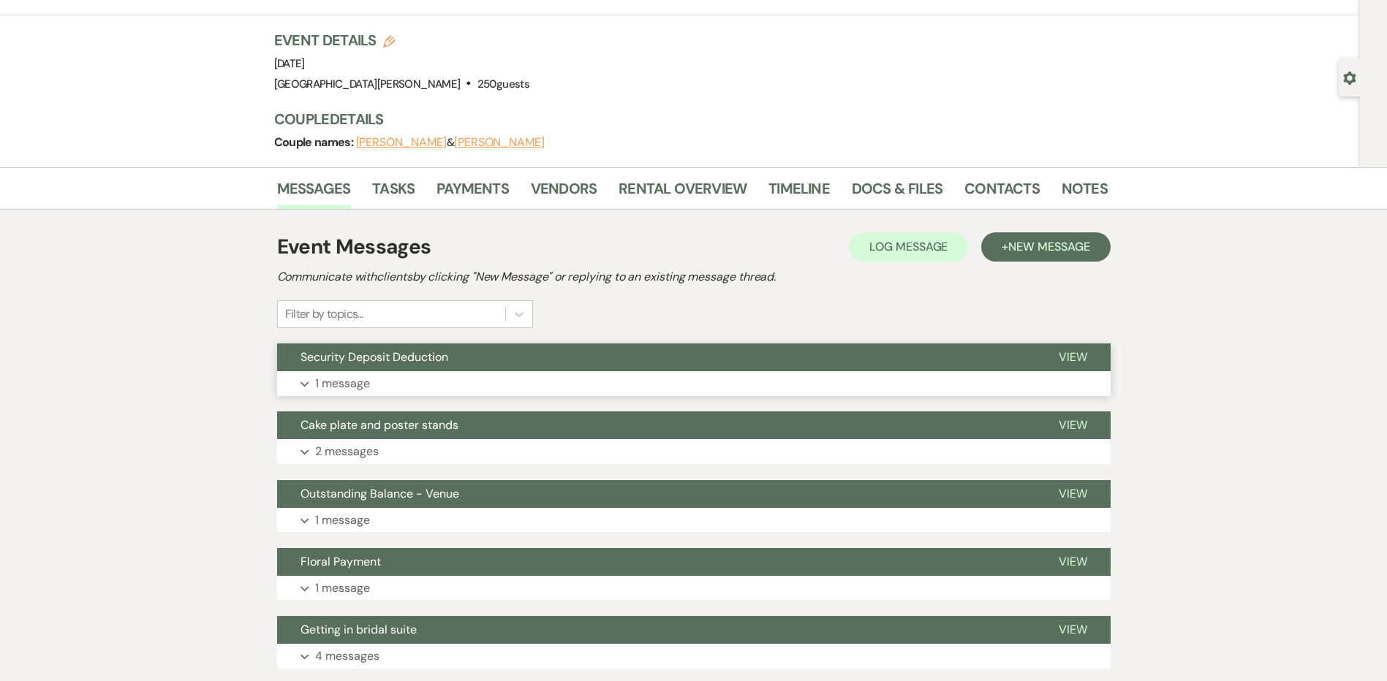
click at [529, 376] on button "Expand 1 message" at bounding box center [693, 383] width 833 height 25
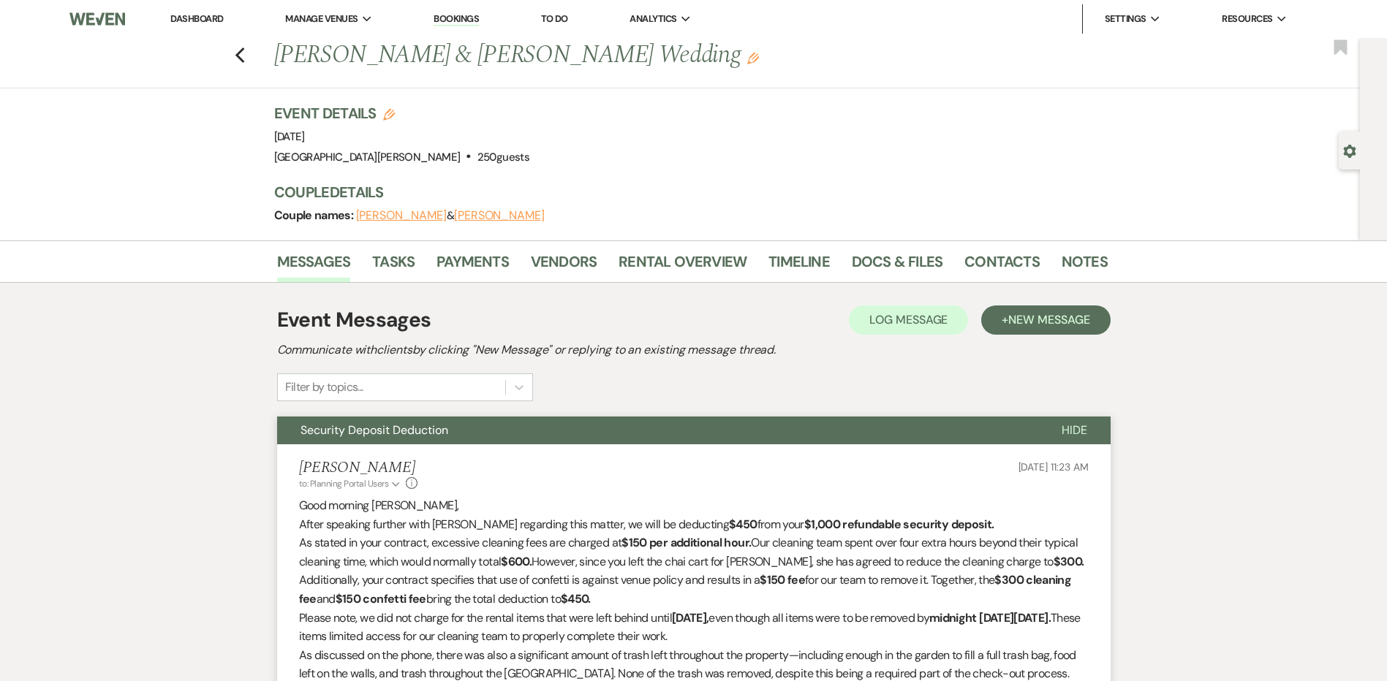
click at [209, 15] on link "Dashboard" at bounding box center [196, 18] width 53 height 12
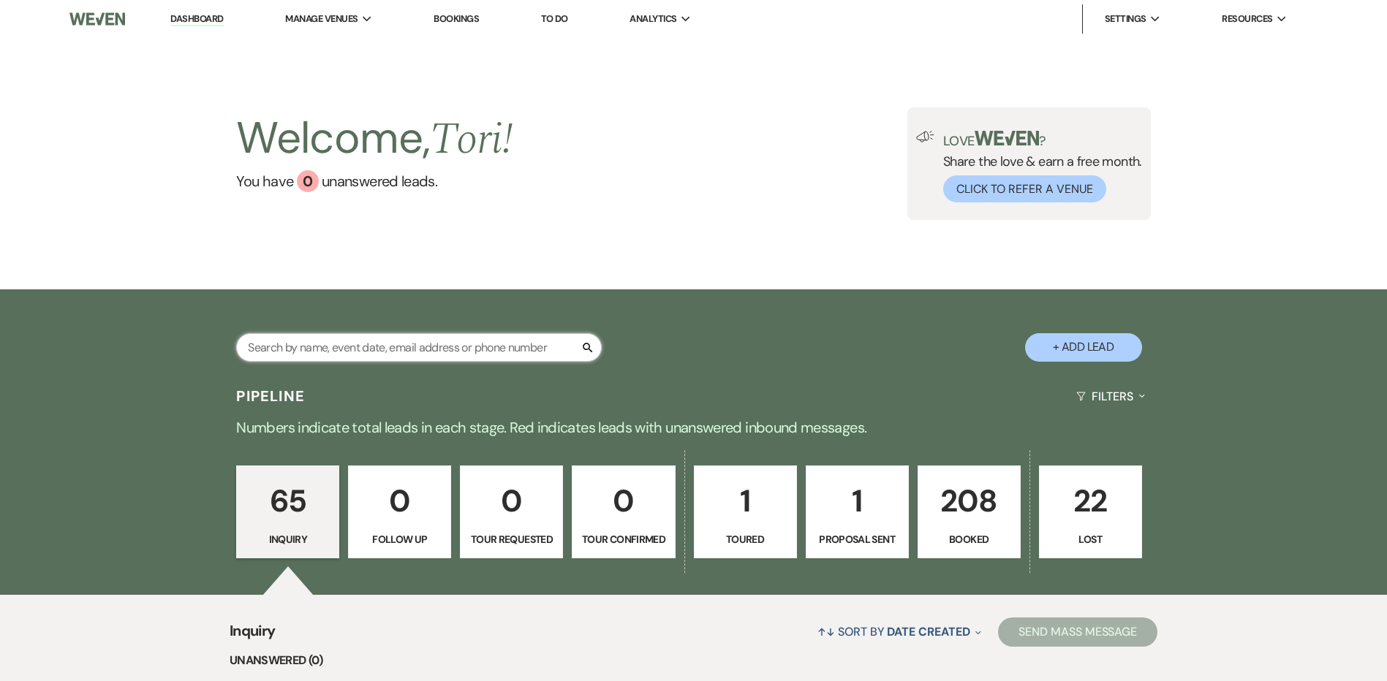
click at [361, 349] on input "text" at bounding box center [418, 347] width 365 height 29
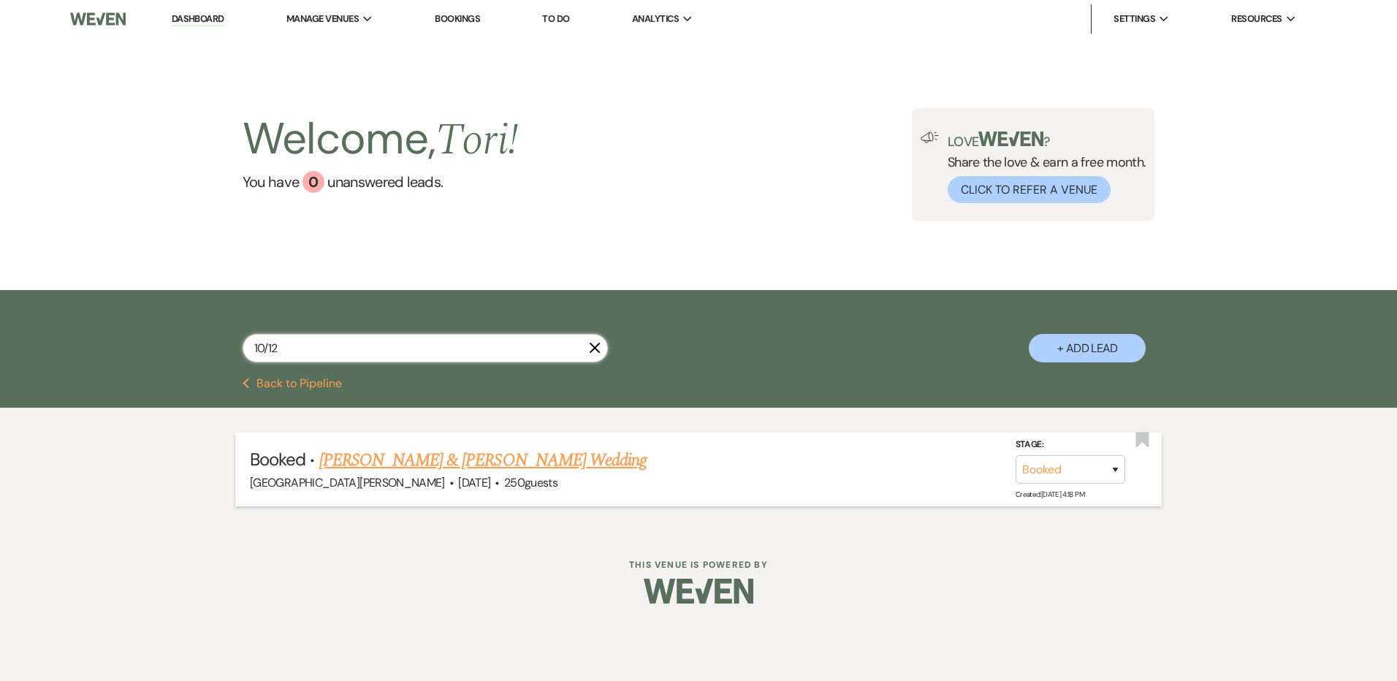
type input "10/12"
click at [362, 452] on link "[PERSON_NAME] & [PERSON_NAME] Wedding" at bounding box center [482, 460] width 327 height 26
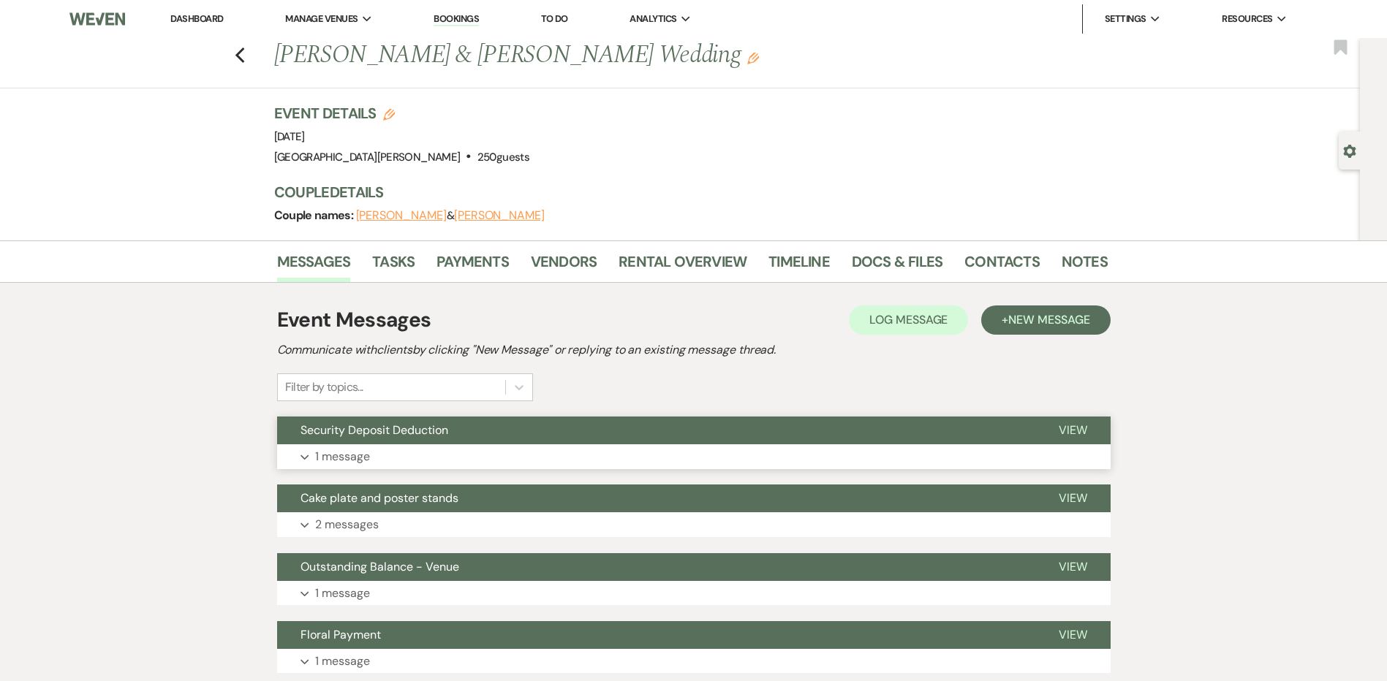
click at [474, 457] on button "Expand 1 message" at bounding box center [693, 456] width 833 height 25
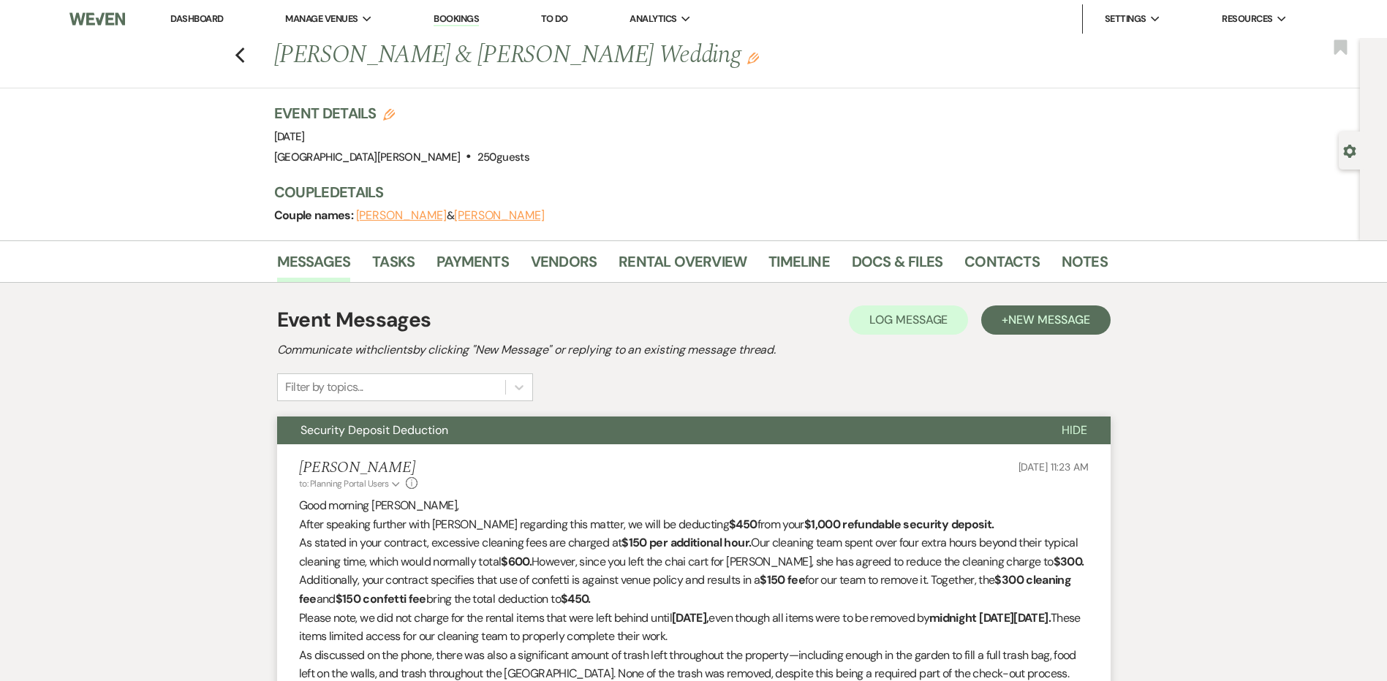
drag, startPoint x: 218, startPoint y: 23, endPoint x: 228, endPoint y: 1, distance: 23.5
click at [218, 22] on link "Dashboard" at bounding box center [196, 18] width 53 height 12
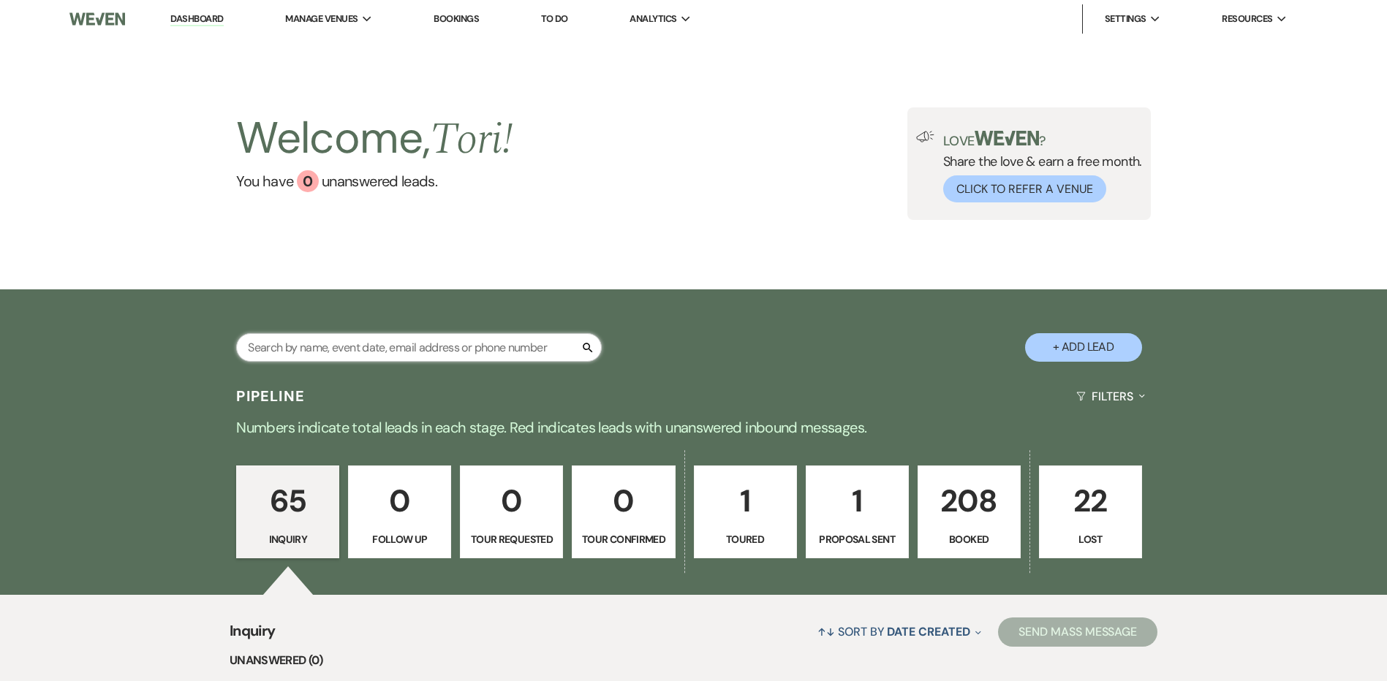
drag, startPoint x: 503, startPoint y: 348, endPoint x: 499, endPoint y: 341, distance: 7.5
click at [503, 348] on input "text" at bounding box center [418, 347] width 365 height 29
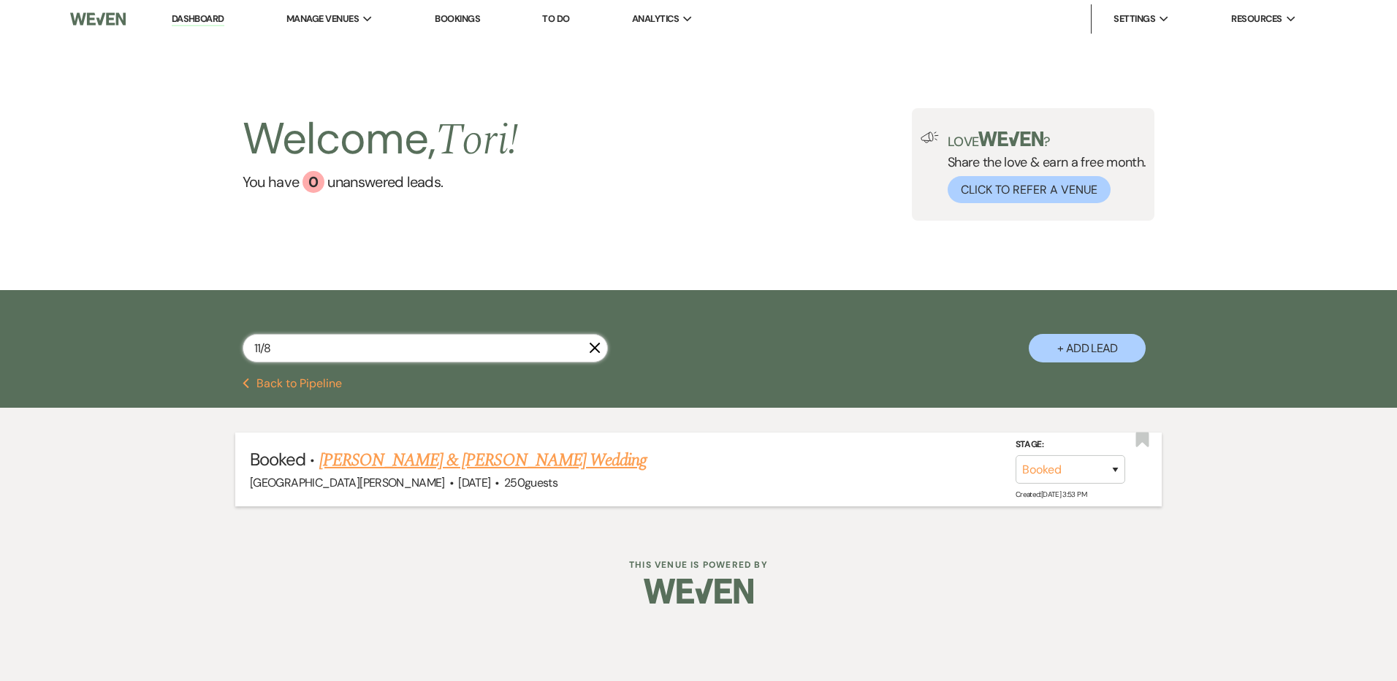
type input "11/8"
click at [477, 452] on link "[PERSON_NAME] & [PERSON_NAME] Wedding" at bounding box center [482, 460] width 327 height 26
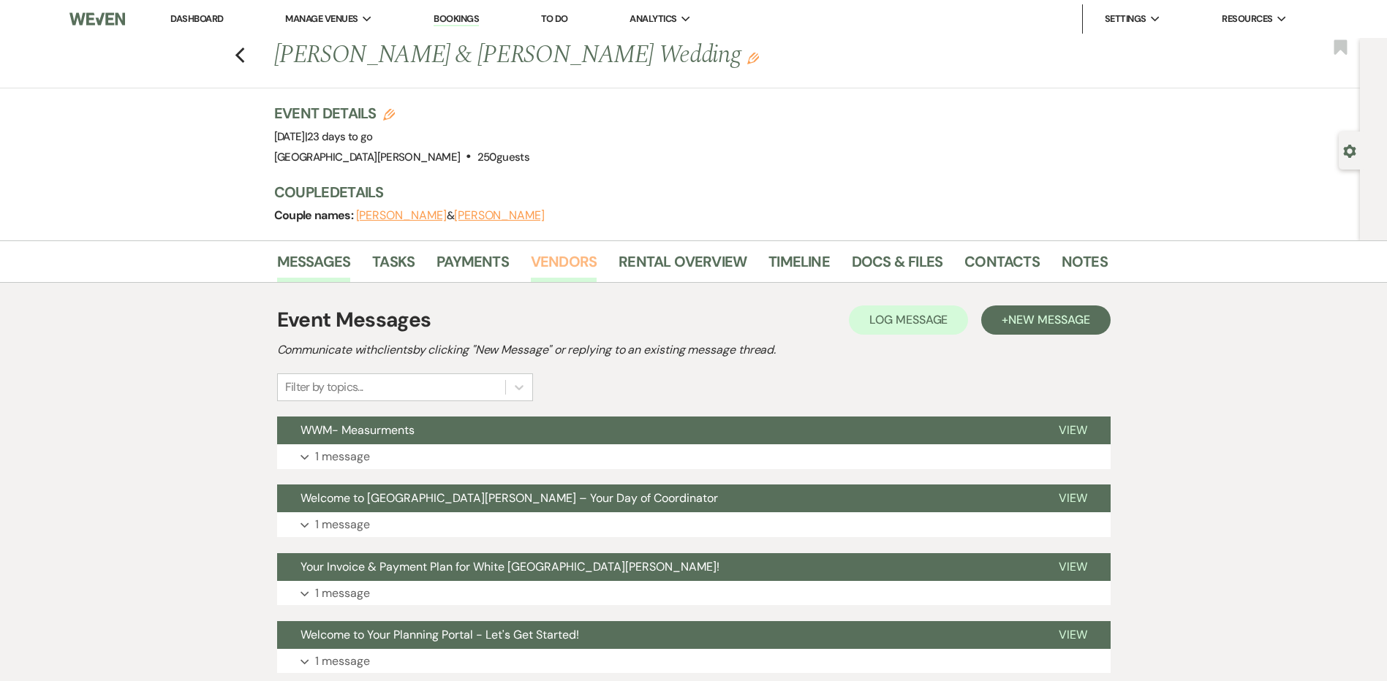
click at [568, 264] on link "Vendors" at bounding box center [564, 266] width 66 height 32
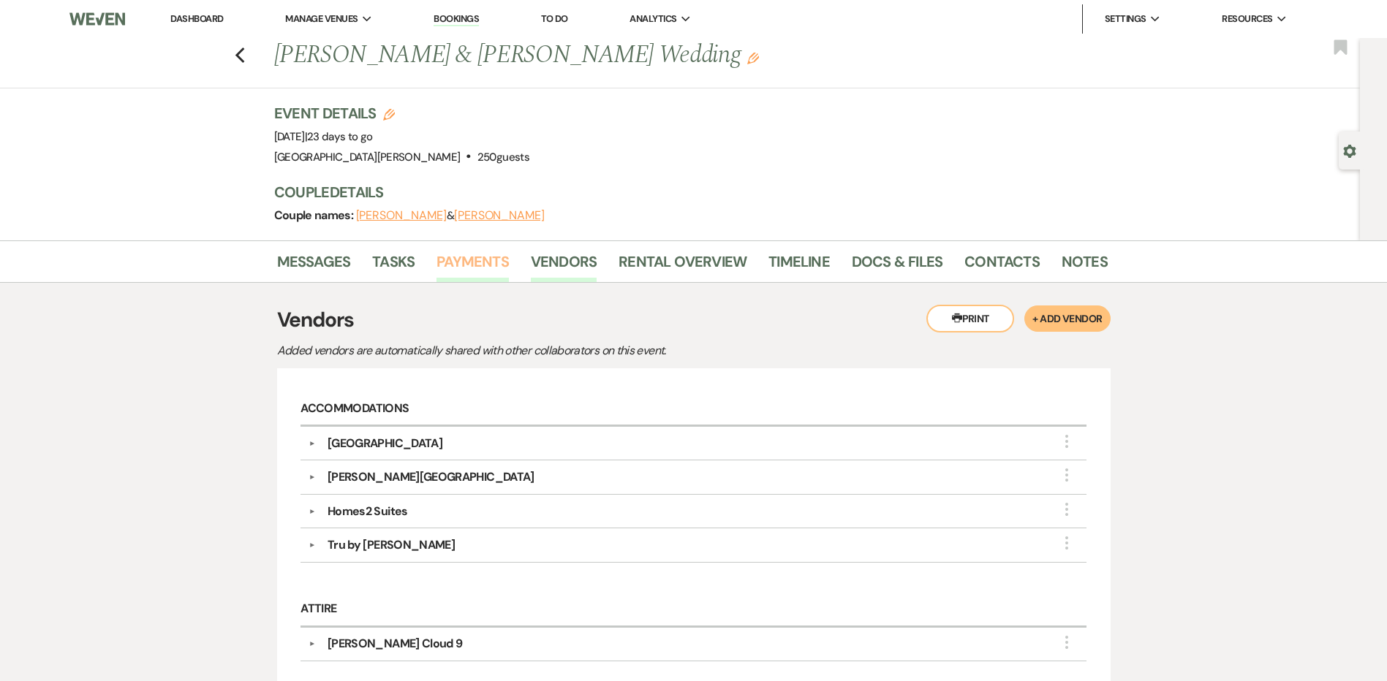
click at [492, 265] on link "Payments" at bounding box center [472, 266] width 72 height 32
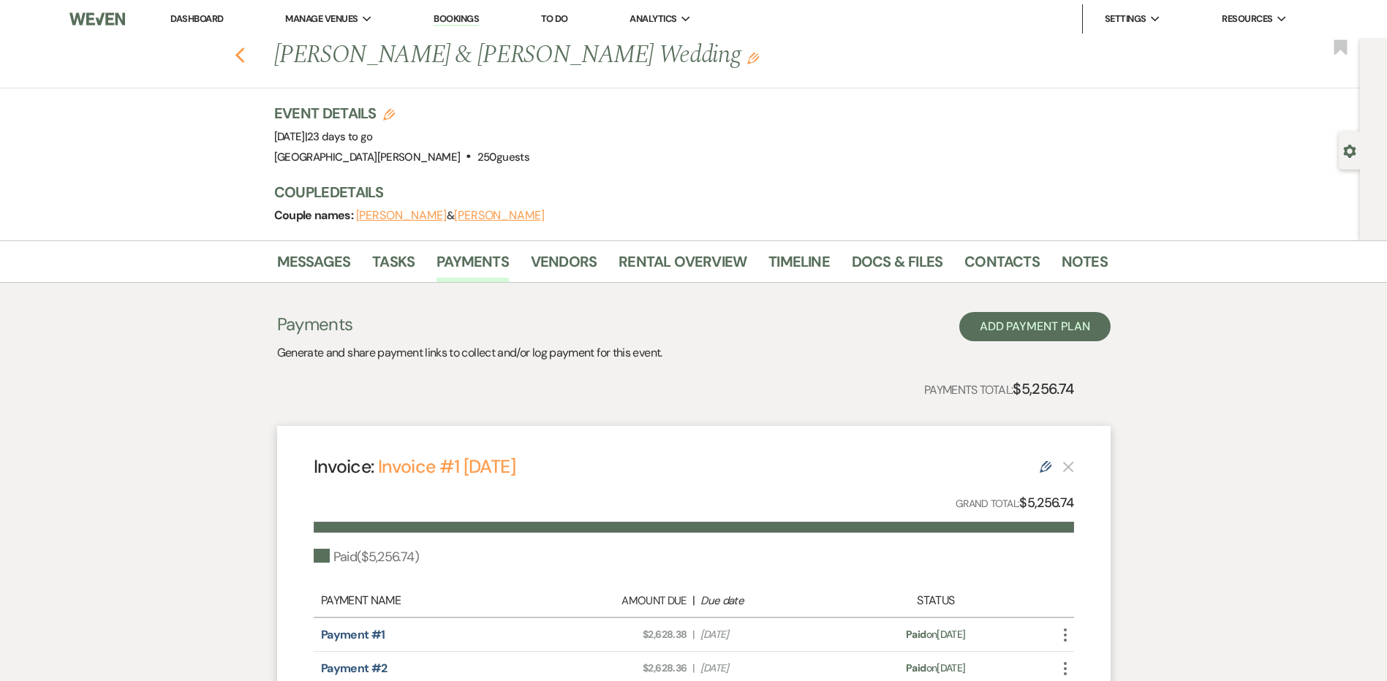
click at [246, 56] on icon "Previous" at bounding box center [240, 56] width 11 height 18
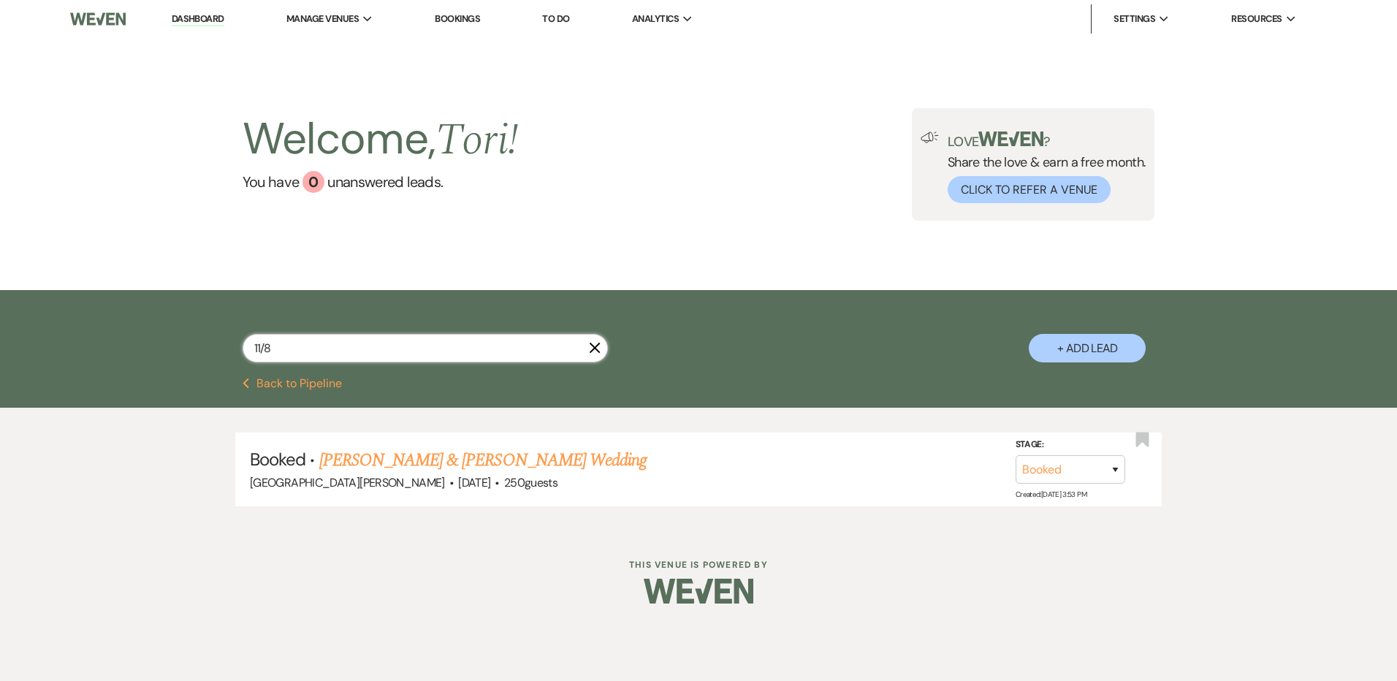
click at [321, 361] on input "11/8" at bounding box center [425, 348] width 365 height 29
type input "10"
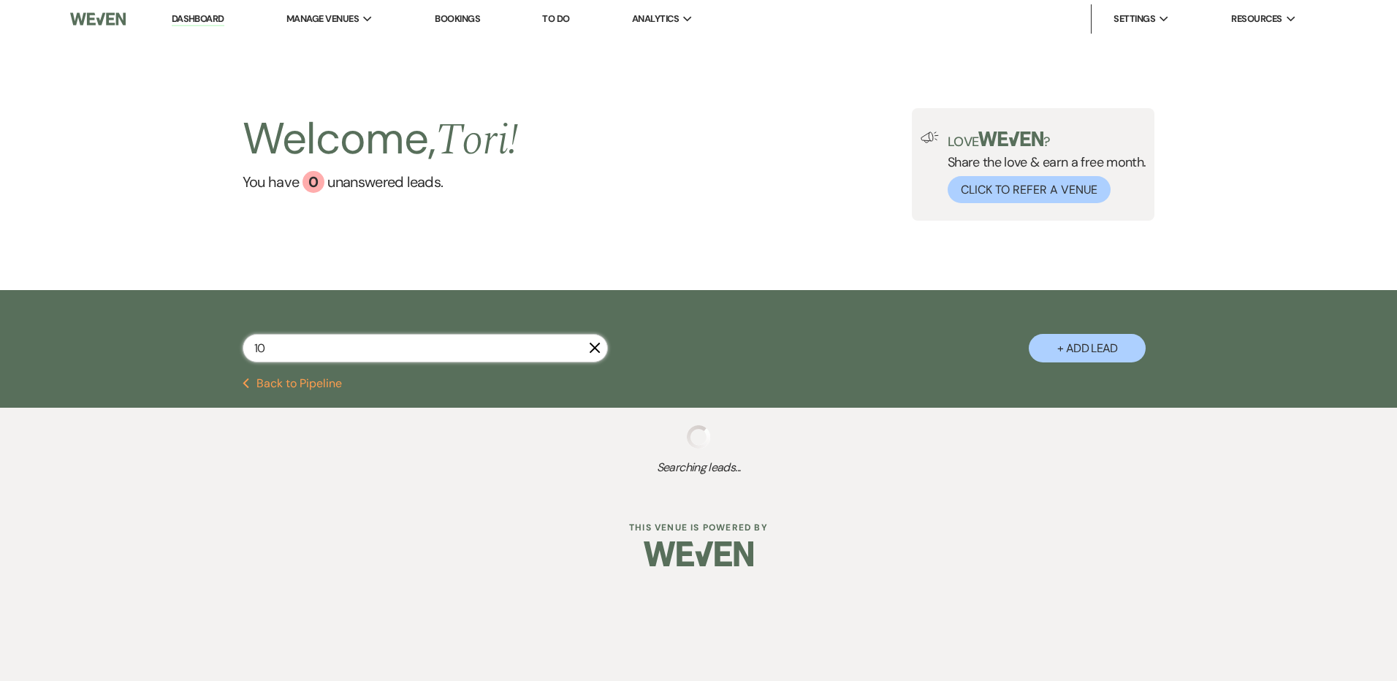
select select "8"
select select "4"
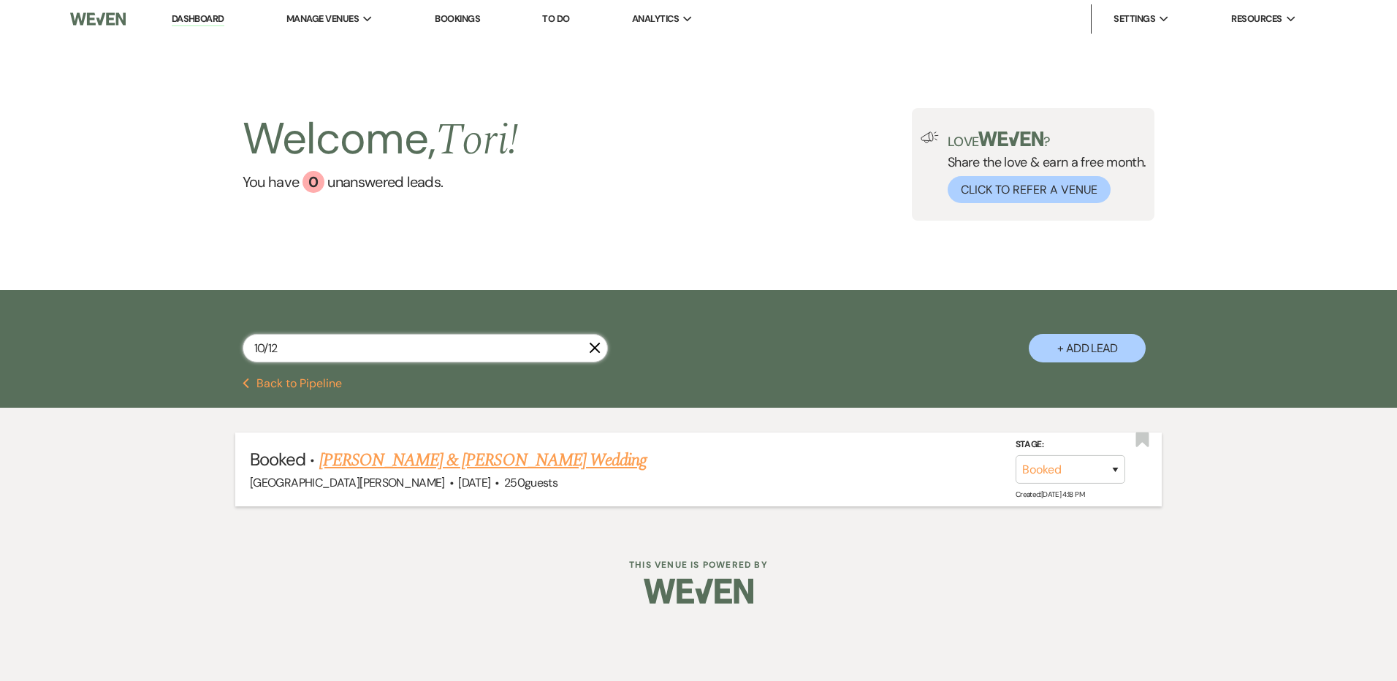
type input "10/12"
click at [410, 460] on link "[PERSON_NAME] & [PERSON_NAME] Wedding" at bounding box center [482, 460] width 327 height 26
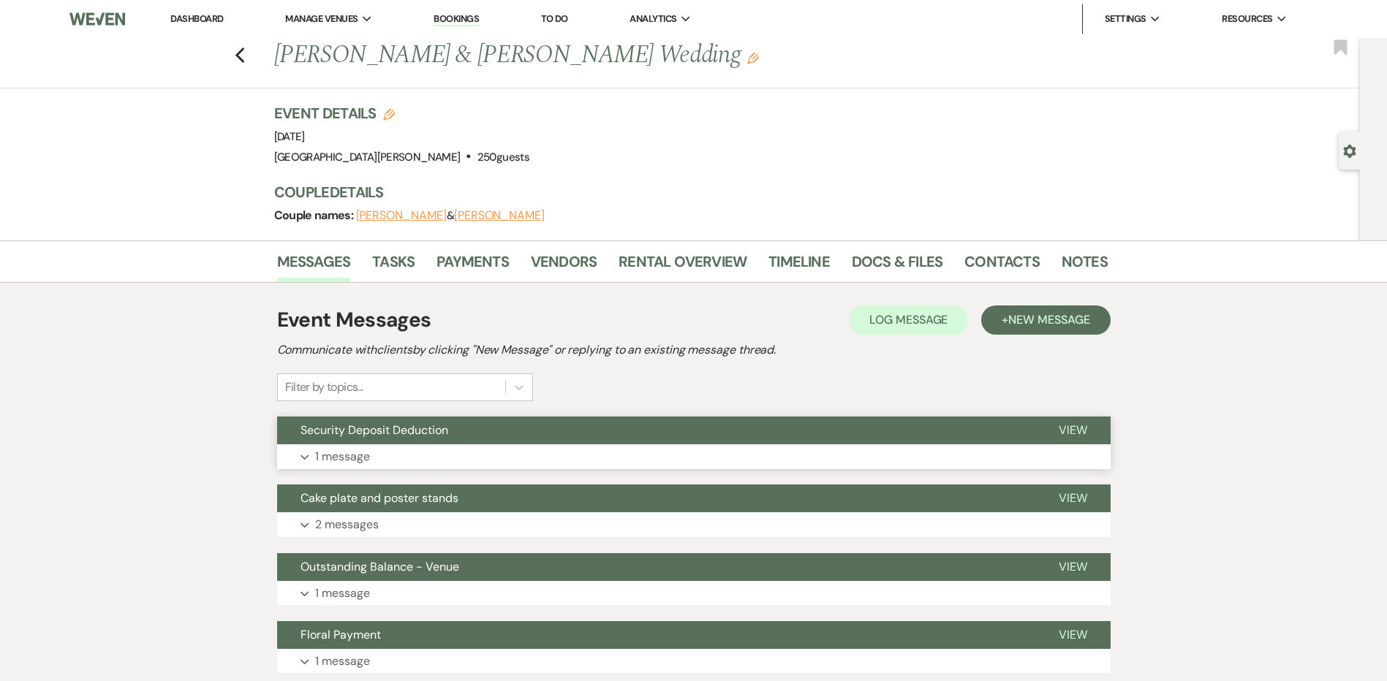
click at [417, 460] on button "Expand 1 message" at bounding box center [693, 456] width 833 height 25
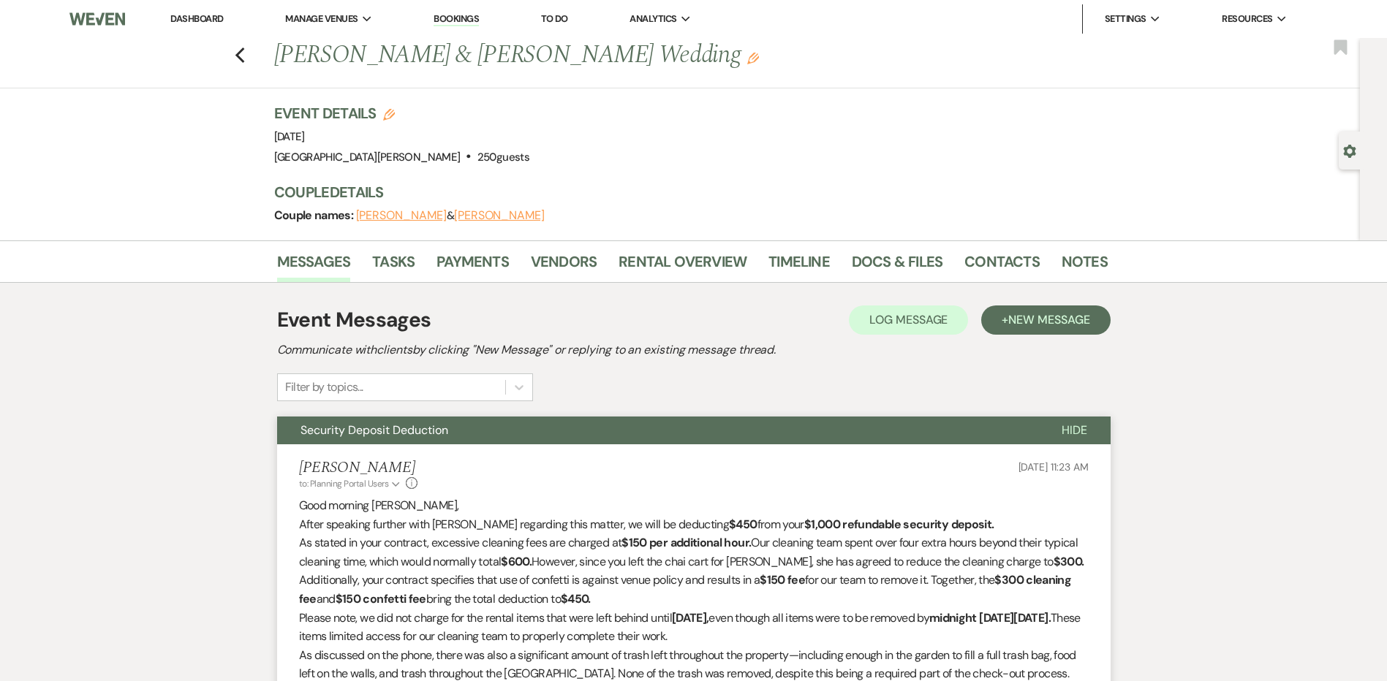
click at [247, 64] on div "Previous [PERSON_NAME] & [PERSON_NAME] Wedding Edit Bookmark" at bounding box center [676, 63] width 1367 height 50
click at [244, 61] on use "button" at bounding box center [240, 56] width 10 height 16
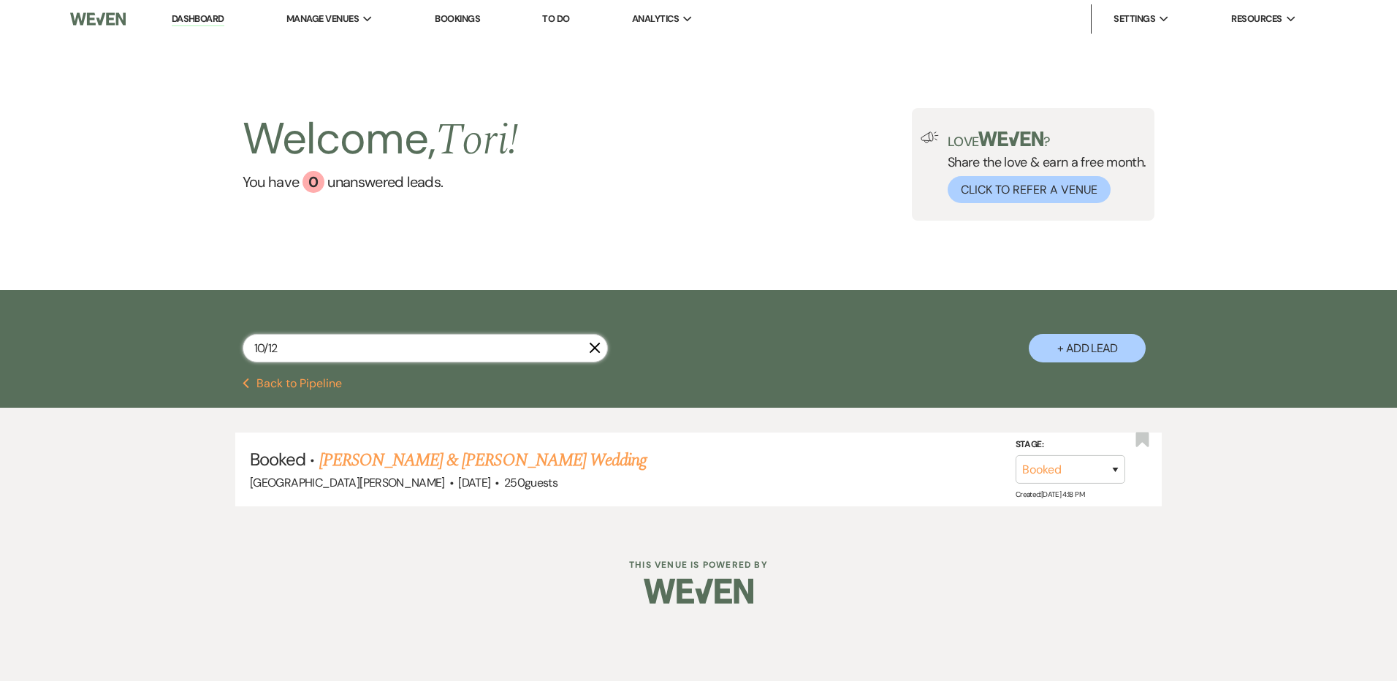
click at [300, 341] on input "10/12" at bounding box center [425, 348] width 365 height 29
drag, startPoint x: 300, startPoint y: 341, endPoint x: 245, endPoint y: 349, distance: 56.1
click at [251, 349] on input "10/12" at bounding box center [425, 348] width 365 height 29
type input "11/8"
click at [368, 465] on link "[PERSON_NAME] & [PERSON_NAME] Wedding" at bounding box center [482, 460] width 327 height 26
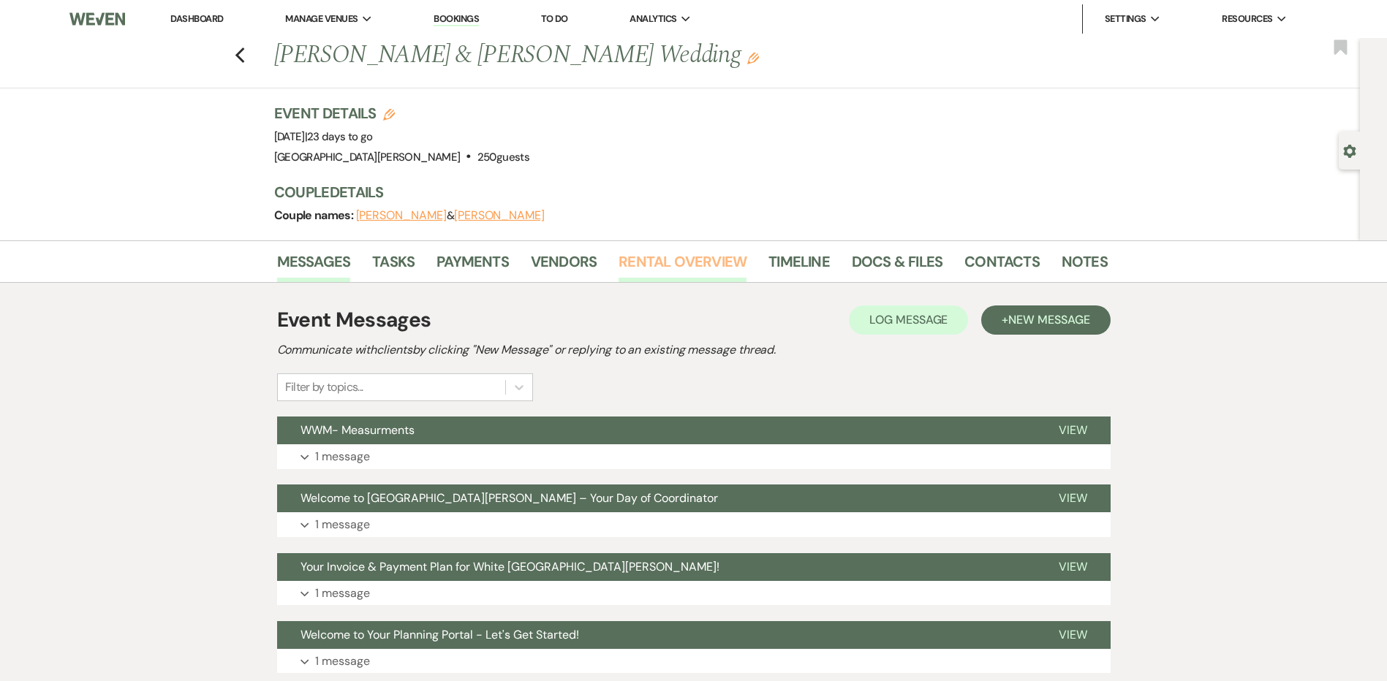
click at [679, 279] on link "Rental Overview" at bounding box center [682, 266] width 128 height 32
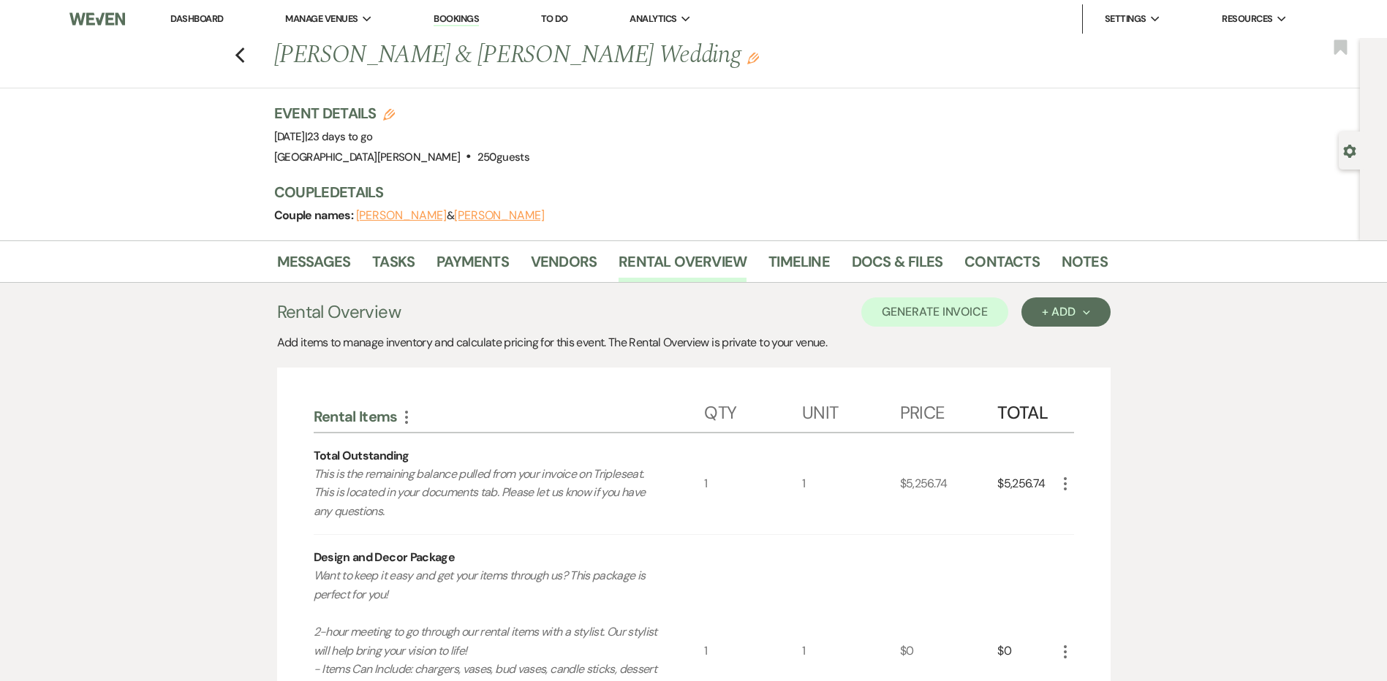
drag, startPoint x: 200, startPoint y: 341, endPoint x: 113, endPoint y: 419, distance: 117.0
click at [450, 266] on link "Payments" at bounding box center [472, 266] width 72 height 32
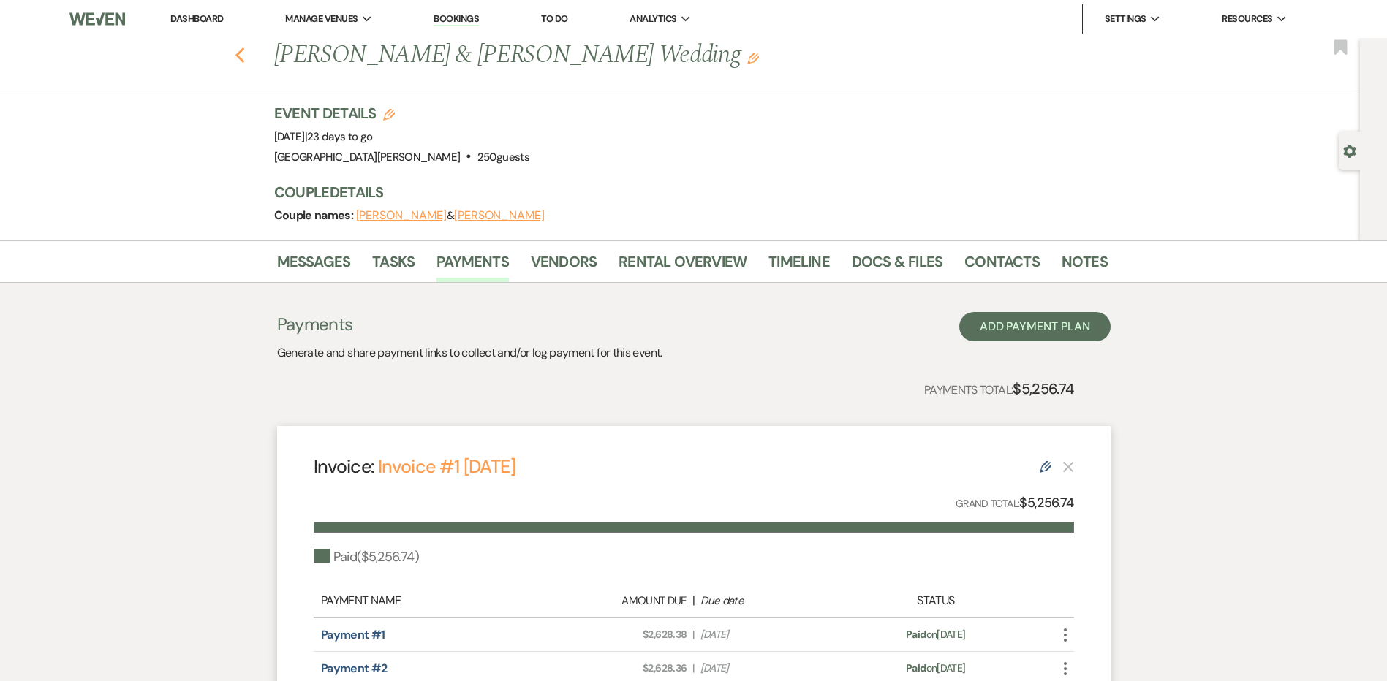
click at [242, 52] on icon "Previous" at bounding box center [240, 56] width 11 height 18
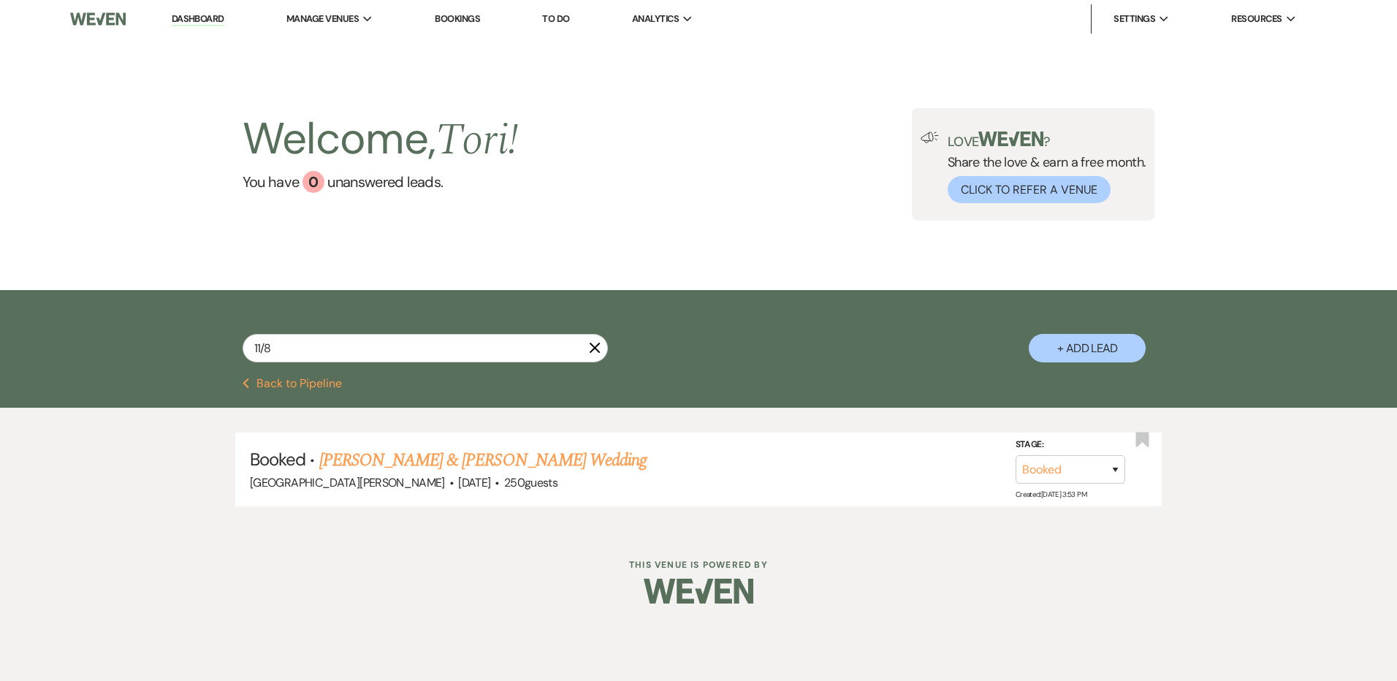
click at [590, 349] on icon "X" at bounding box center [595, 348] width 12 height 12
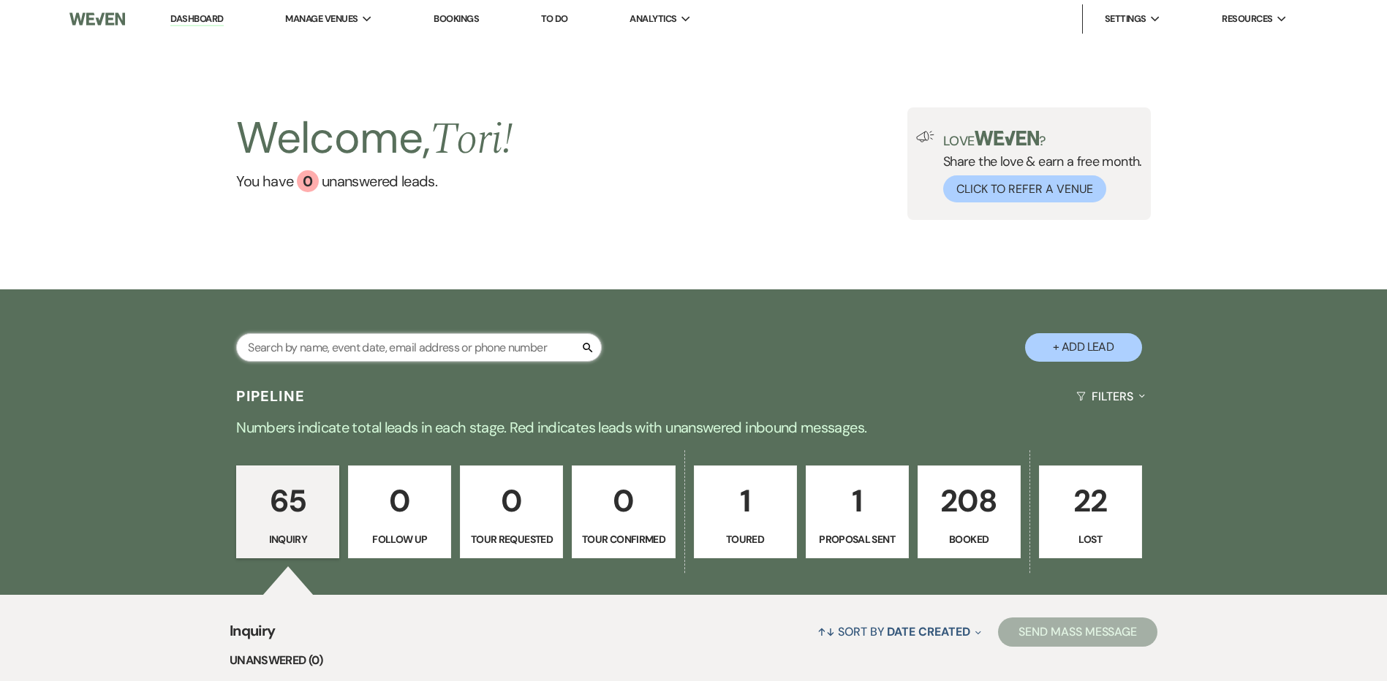
click at [295, 344] on input "text" at bounding box center [418, 347] width 365 height 29
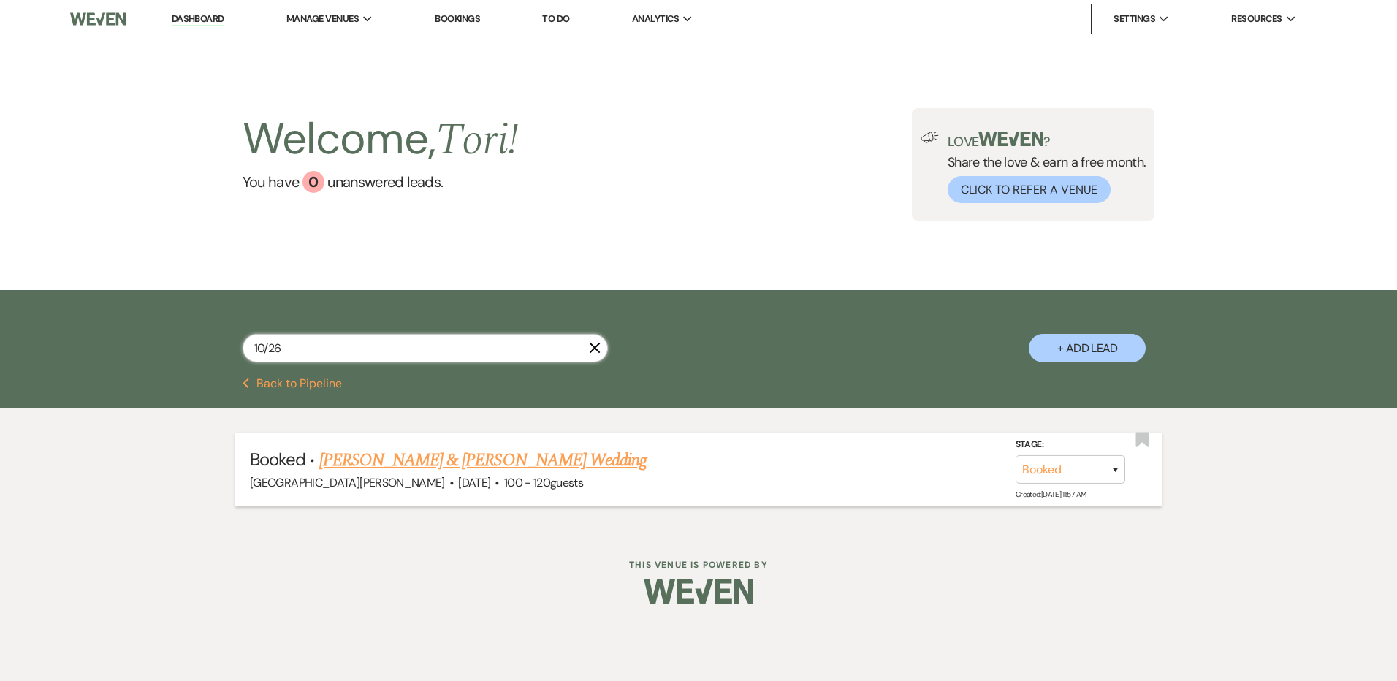
type input "10/26"
click at [352, 452] on link "[PERSON_NAME] & [PERSON_NAME] Wedding" at bounding box center [482, 460] width 327 height 26
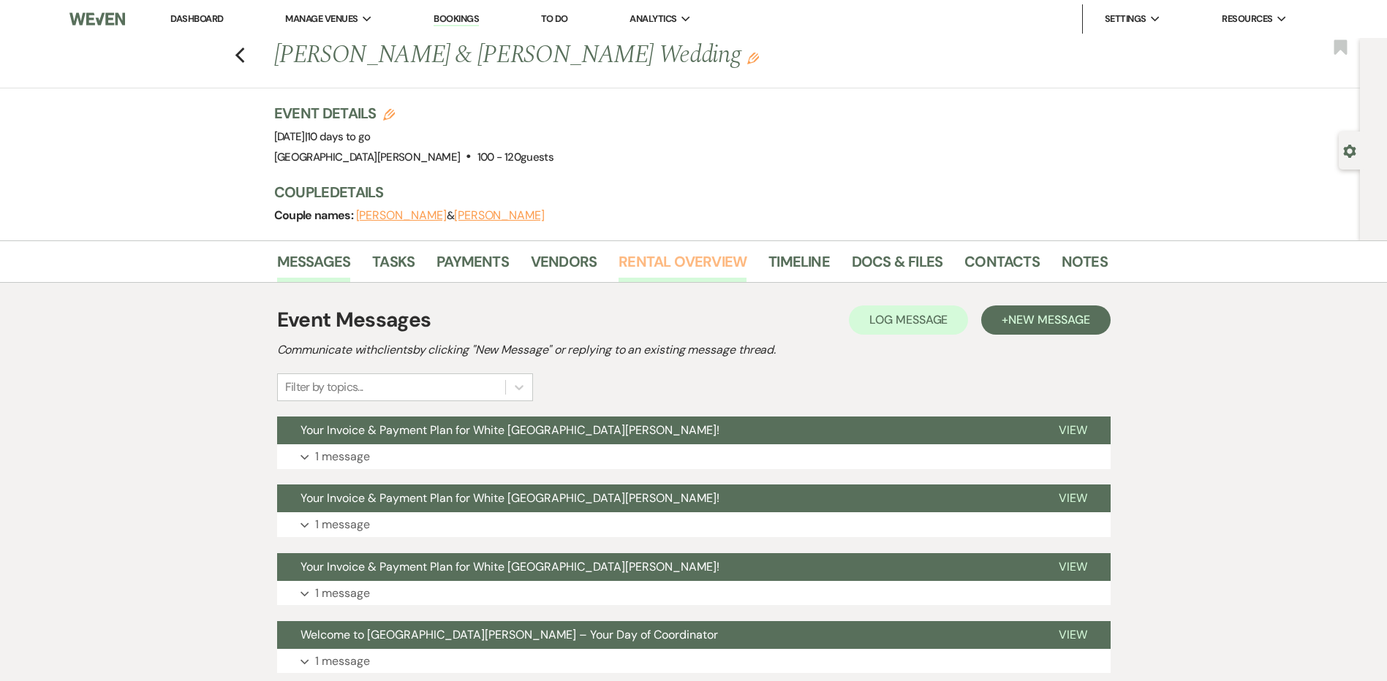
click at [733, 263] on link "Rental Overview" at bounding box center [682, 266] width 128 height 32
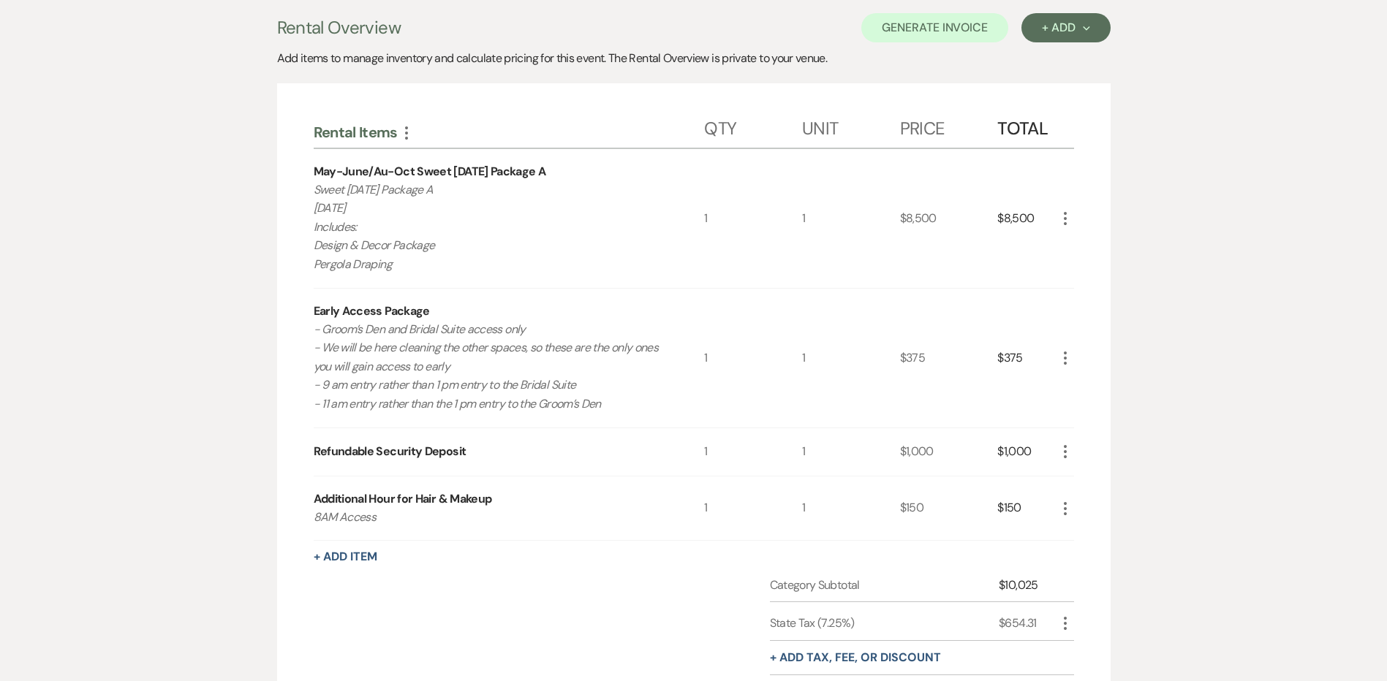
scroll to position [292, 0]
